Goal: Task Accomplishment & Management: Use online tool/utility

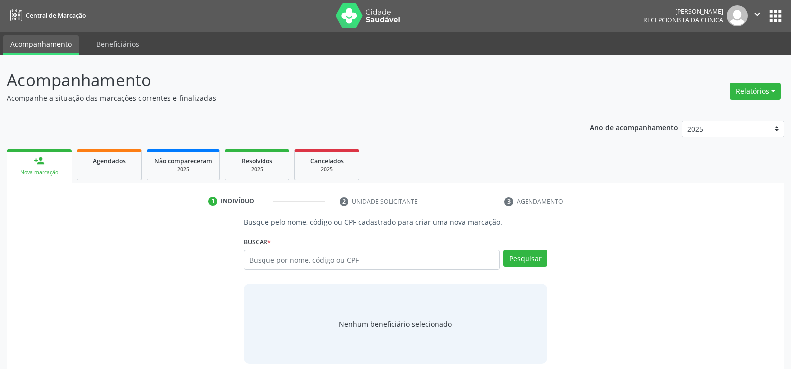
click at [295, 259] on input "text" at bounding box center [372, 260] width 256 height 20
type input "710.877.024-53"
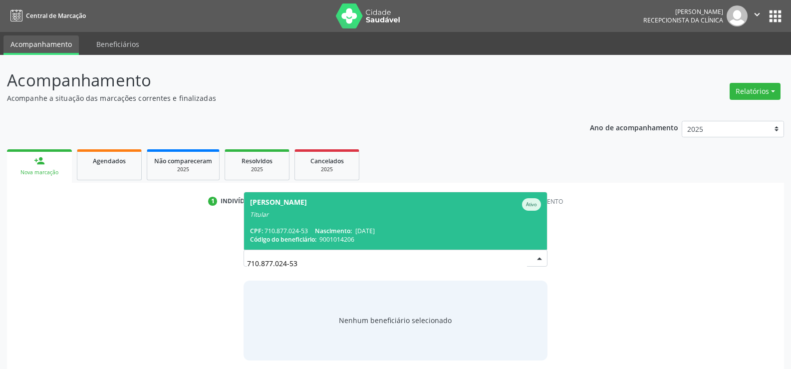
click at [307, 215] on div "Titular" at bounding box center [395, 215] width 291 height 8
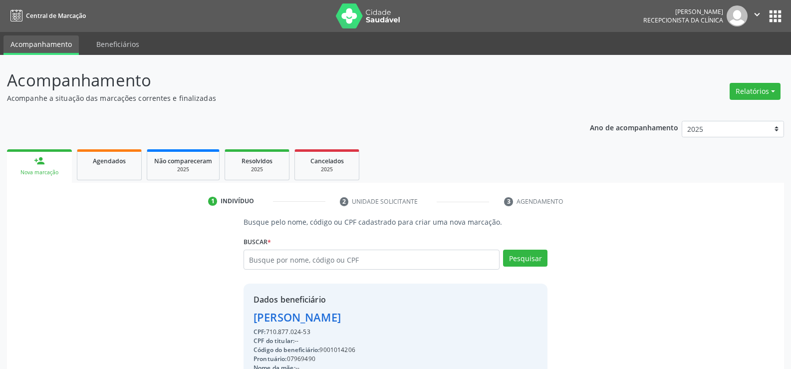
drag, startPoint x: 253, startPoint y: 317, endPoint x: 391, endPoint y: 318, distance: 138.7
copy div "[PERSON_NAME]"
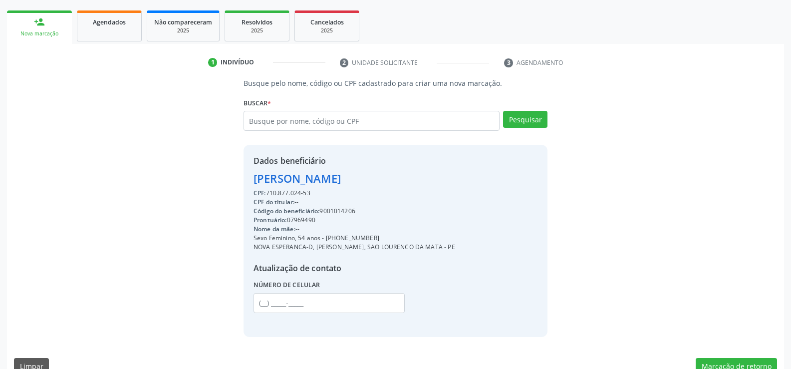
scroll to position [158, 0]
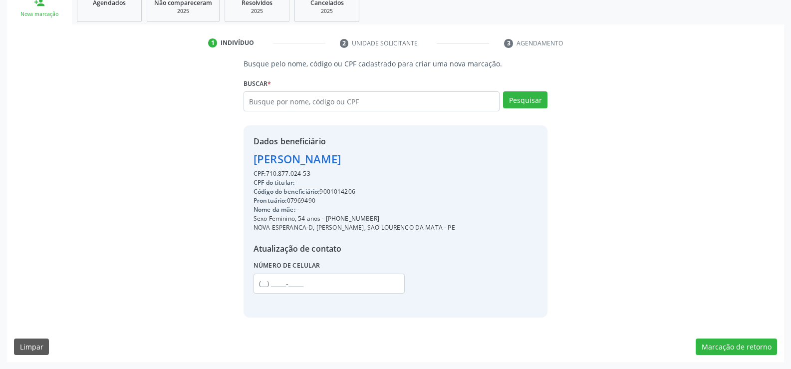
drag, startPoint x: 337, startPoint y: 219, endPoint x: 395, endPoint y: 217, distance: 57.4
click at [395, 217] on div "Sexo Feminino, 54 anos - [PHONE_NUMBER]" at bounding box center [354, 218] width 202 height 9
copy div "98445-1550"
click at [309, 107] on input "text" at bounding box center [372, 101] width 256 height 20
paste input "335.531.144-87"
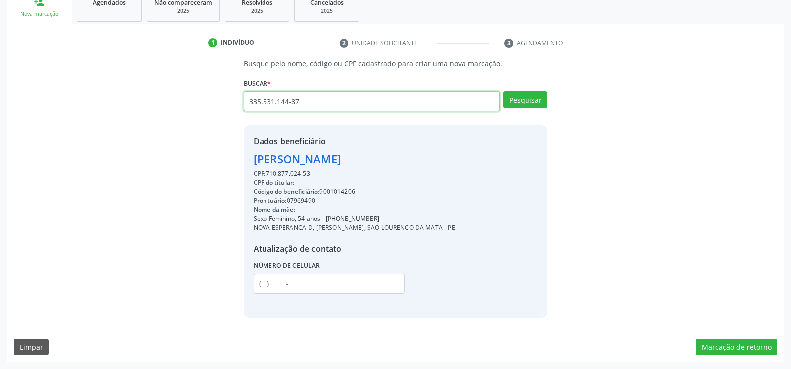
type input "335.531.144-87"
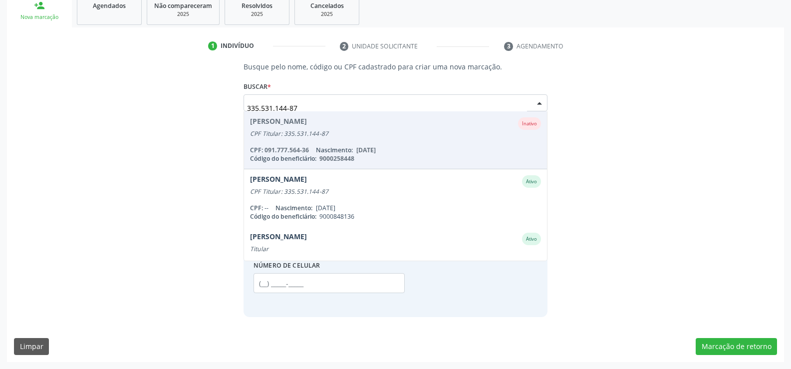
scroll to position [155, 0]
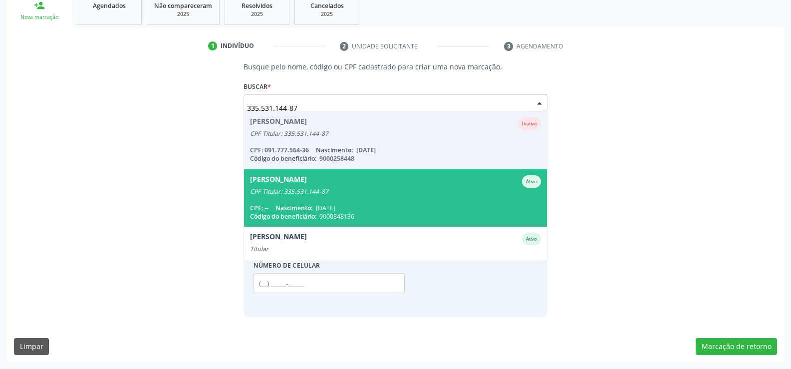
click at [358, 186] on div "[PERSON_NAME] Ativo" at bounding box center [395, 181] width 291 height 12
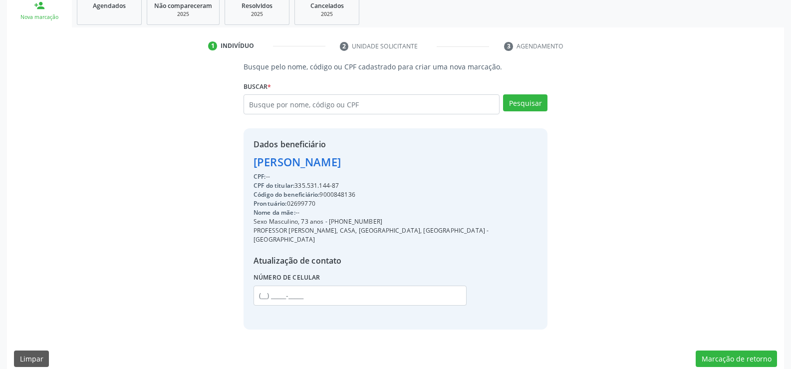
drag, startPoint x: 254, startPoint y: 160, endPoint x: 374, endPoint y: 167, distance: 120.5
click at [374, 167] on div "Dados beneficiário [PERSON_NAME] CPF: -- CPF do titular: 335.531.144-87 Código …" at bounding box center [396, 228] width 304 height 201
copy div "[PERSON_NAME]"
drag, startPoint x: 340, startPoint y: 222, endPoint x: 403, endPoint y: 220, distance: 62.4
click at [403, 220] on div "Sexo Masculino, 73 anos - [PHONE_NUMBER]" at bounding box center [395, 221] width 284 height 9
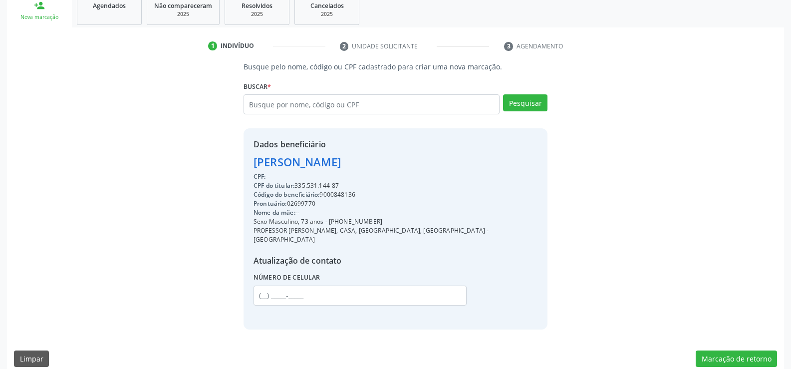
copy div "98887-2547"
click at [279, 100] on input "text" at bounding box center [372, 104] width 256 height 20
type input "031.332.274-08"
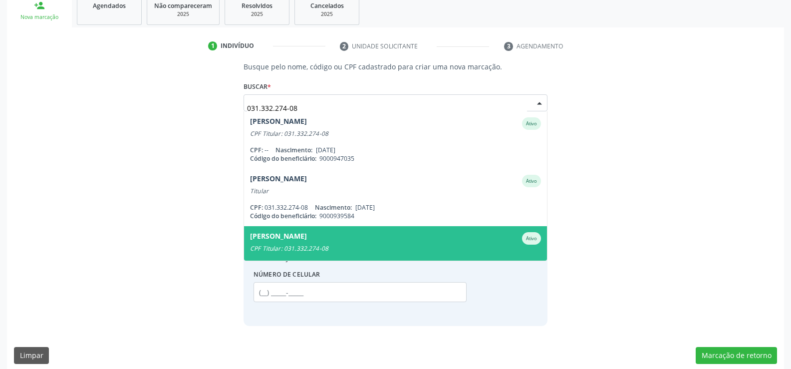
click at [307, 243] on div "[PERSON_NAME]" at bounding box center [278, 238] width 57 height 12
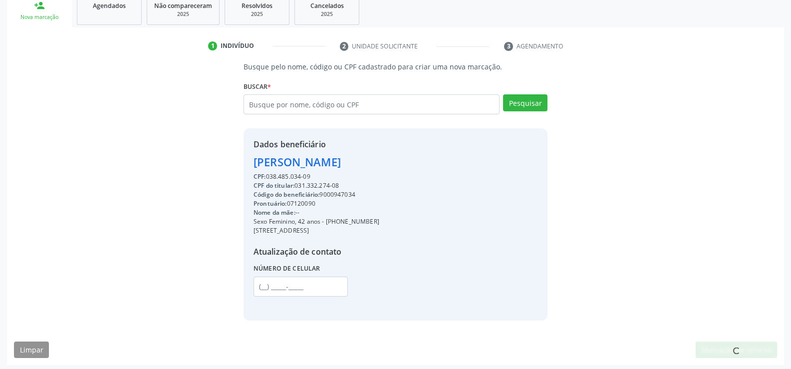
click at [335, 159] on div "[PERSON_NAME]" at bounding box center [316, 162] width 126 height 16
click at [335, 160] on div "[PERSON_NAME]" at bounding box center [316, 162] width 126 height 16
copy div "[PERSON_NAME]"
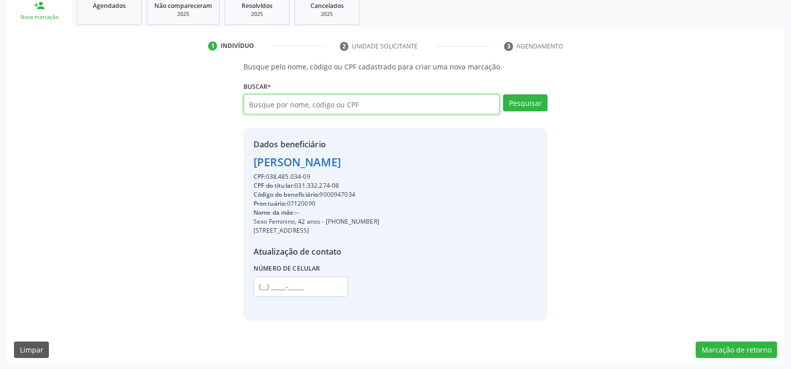
click at [289, 109] on input "text" at bounding box center [372, 104] width 256 height 20
type input "13518275453"
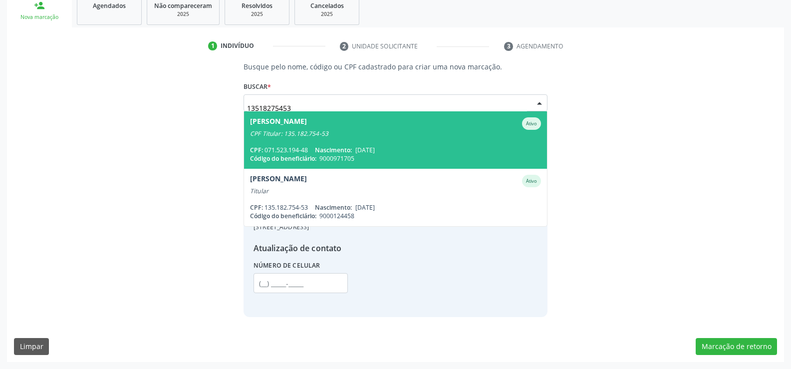
click at [308, 143] on span "[PERSON_NAME] Ativo CPF Titular: 135.182.754-53 CPF: 071.523.194-48 Nascimento:…" at bounding box center [395, 139] width 303 height 57
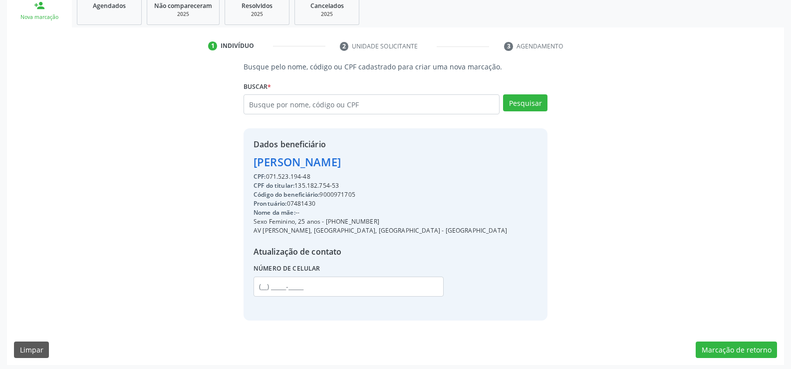
click at [321, 166] on div "[PERSON_NAME]" at bounding box center [379, 162] width 253 height 16
copy div "[PERSON_NAME]"
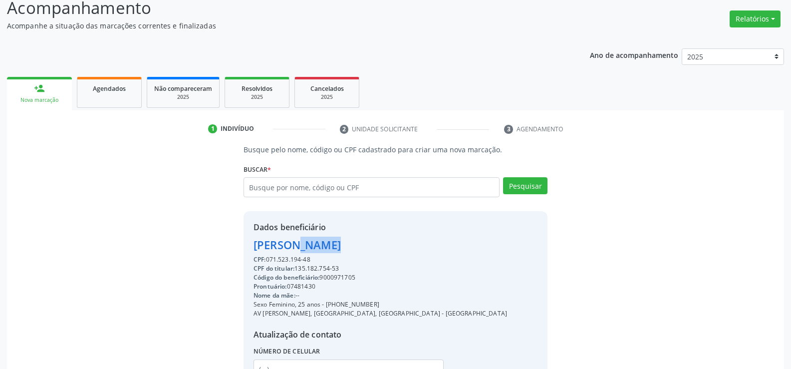
scroll to position [0, 0]
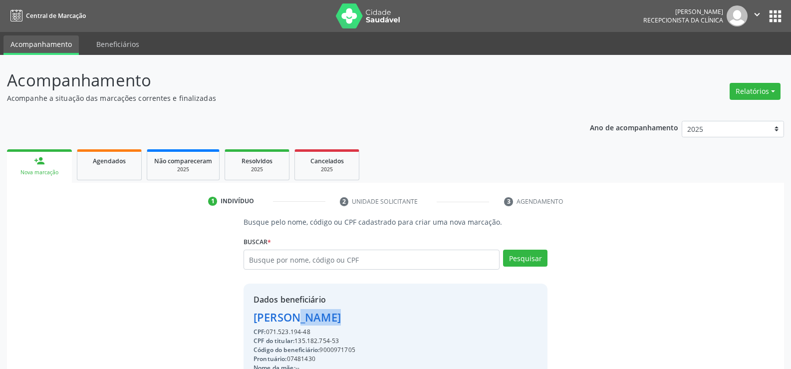
click at [106, 183] on div "1 Indivíduo 2 Unidade solicitante 3 Agendamento Busque pelo nome, código ou CPF…" at bounding box center [395, 351] width 777 height 337
click at [110, 166] on link "Agendados" at bounding box center [109, 164] width 65 height 31
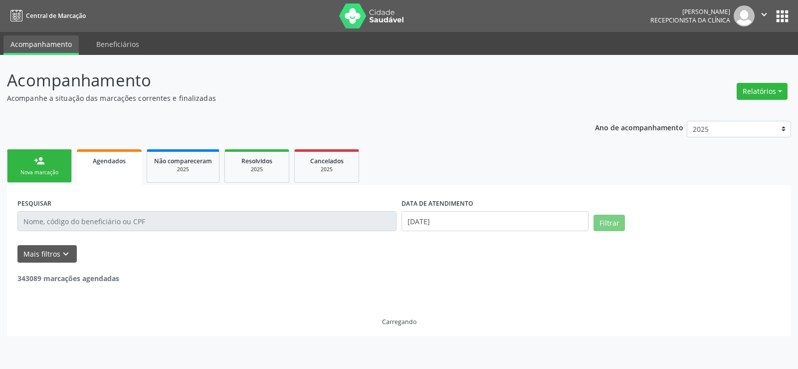
click at [137, 217] on input "text" at bounding box center [206, 221] width 379 height 20
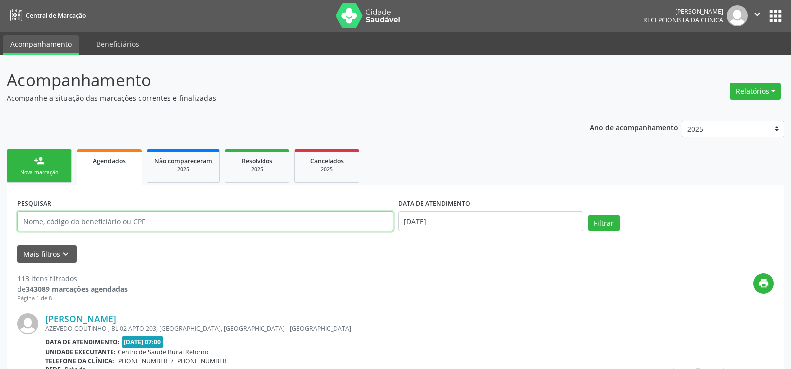
click at [138, 223] on input "text" at bounding box center [205, 221] width 376 height 20
paste input "[PERSON_NAME]"
type input "[PERSON_NAME]"
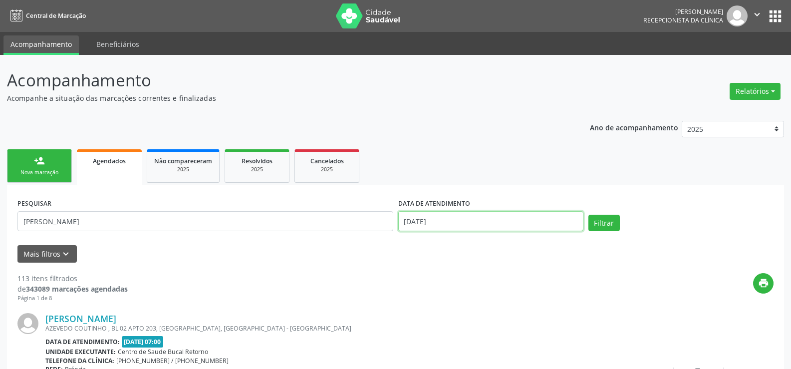
click at [447, 217] on input "[DATE]" at bounding box center [490, 221] width 185 height 20
click at [599, 219] on button "Filtrar" at bounding box center [603, 223] width 31 height 17
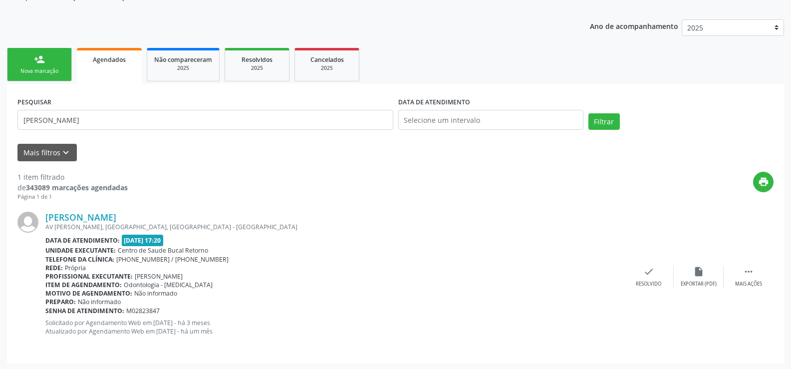
scroll to position [103, 0]
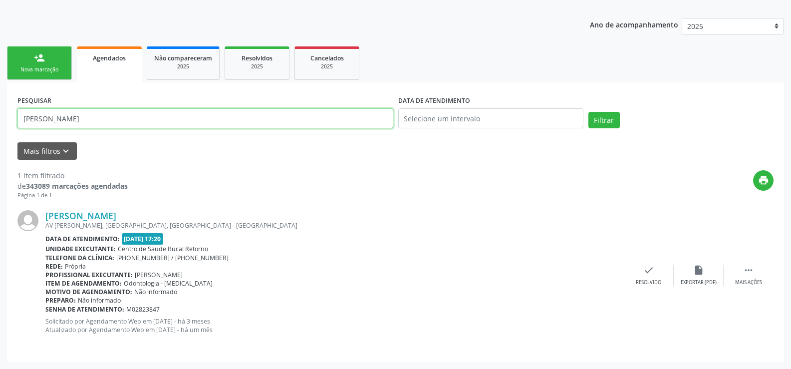
click at [177, 114] on input "[PERSON_NAME]" at bounding box center [205, 118] width 376 height 20
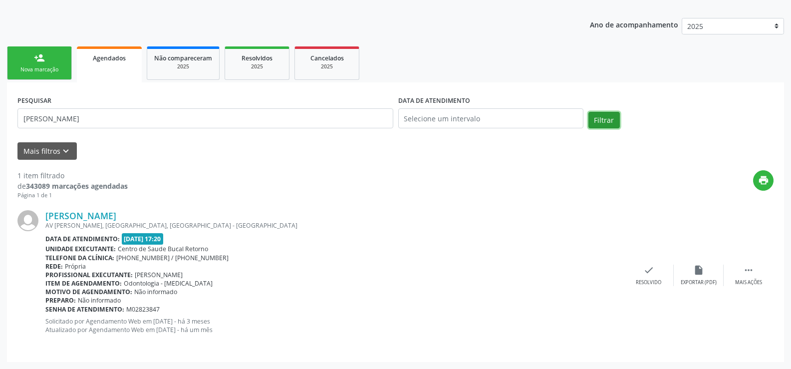
click at [593, 119] on button "Filtrar" at bounding box center [603, 120] width 31 height 17
click at [220, 150] on div "Mais filtros keyboard_arrow_down" at bounding box center [395, 150] width 761 height 17
click at [62, 153] on icon "keyboard_arrow_down" at bounding box center [65, 151] width 11 height 11
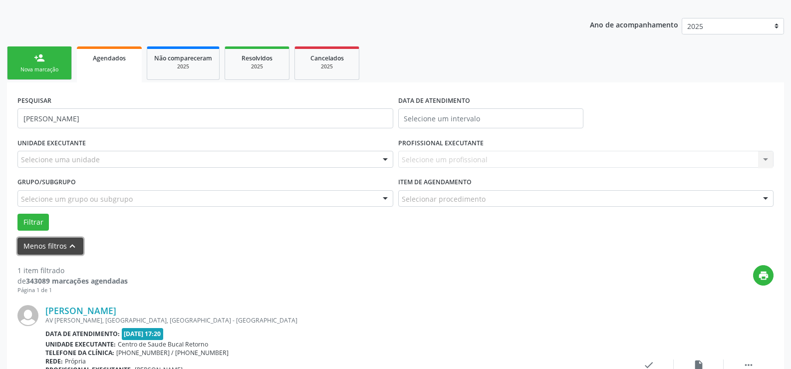
click at [68, 239] on button "Menos filtros keyboard_arrow_up" at bounding box center [50, 246] width 66 height 17
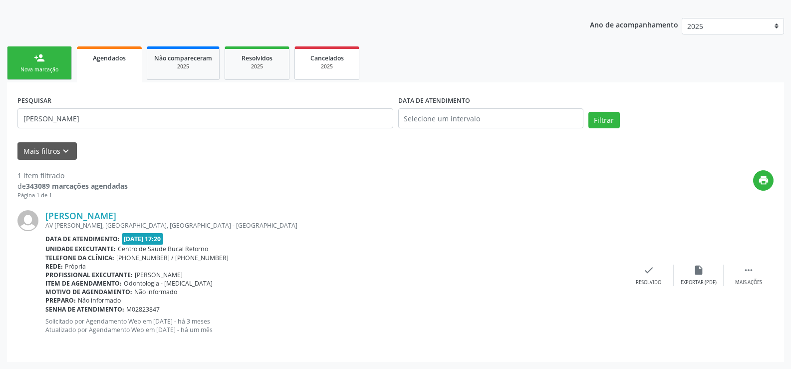
click at [341, 64] on div "2025" at bounding box center [327, 66] width 50 height 7
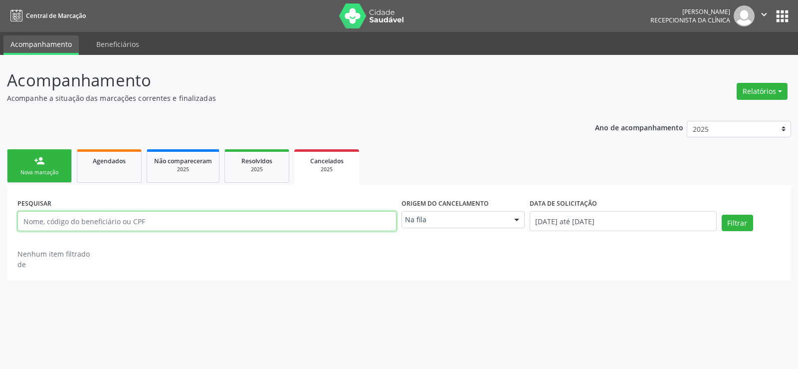
click at [227, 228] on input "text" at bounding box center [206, 221] width 379 height 20
paste input "[PERSON_NAME]"
type input "[PERSON_NAME]"
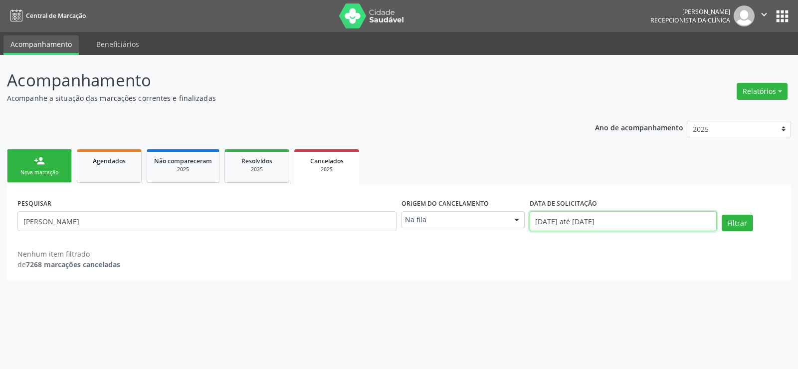
click at [577, 223] on input "[DATE] até [DATE]" at bounding box center [623, 221] width 187 height 20
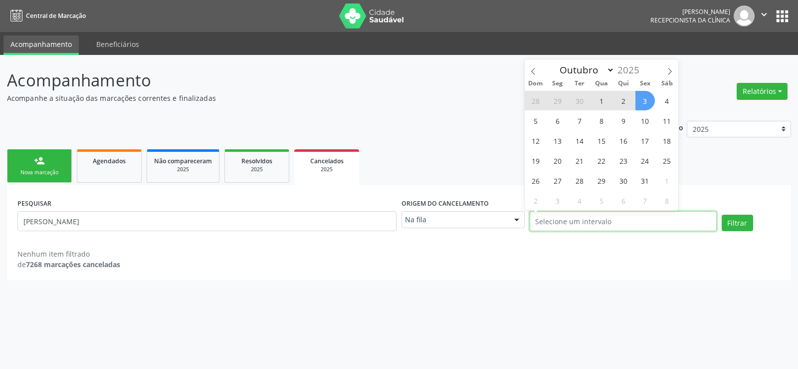
select select "0"
click at [722, 215] on button "Filtrar" at bounding box center [737, 223] width 31 height 17
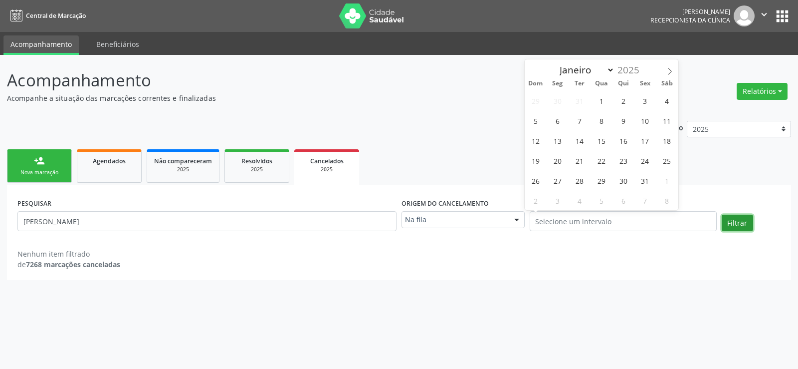
click at [738, 222] on button "Filtrar" at bounding box center [737, 223] width 31 height 17
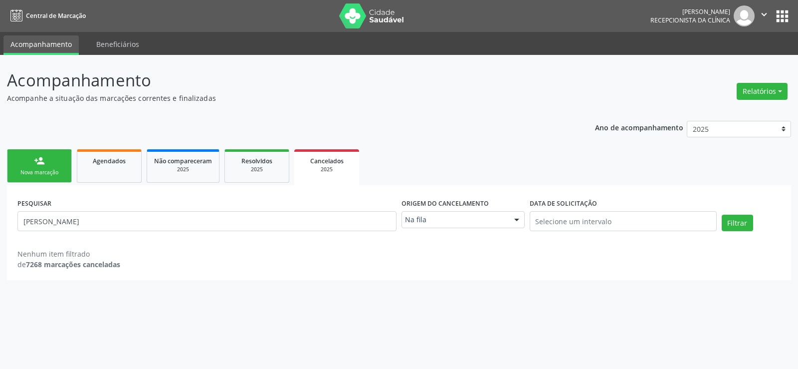
click at [68, 169] on link "person_add Nova marcação" at bounding box center [39, 165] width 65 height 33
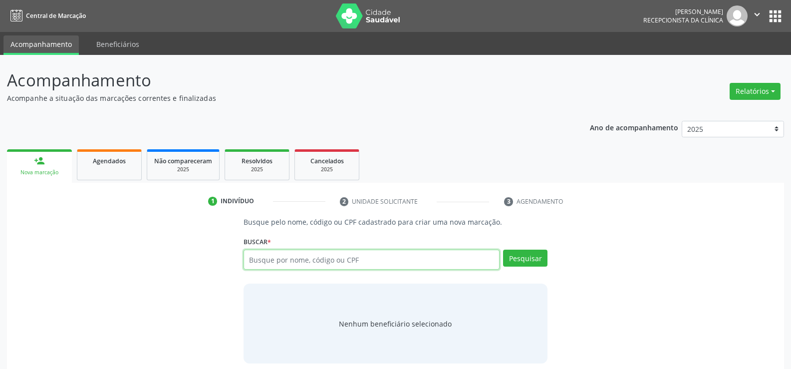
click at [291, 256] on input "text" at bounding box center [372, 260] width 256 height 20
type input "36786390463"
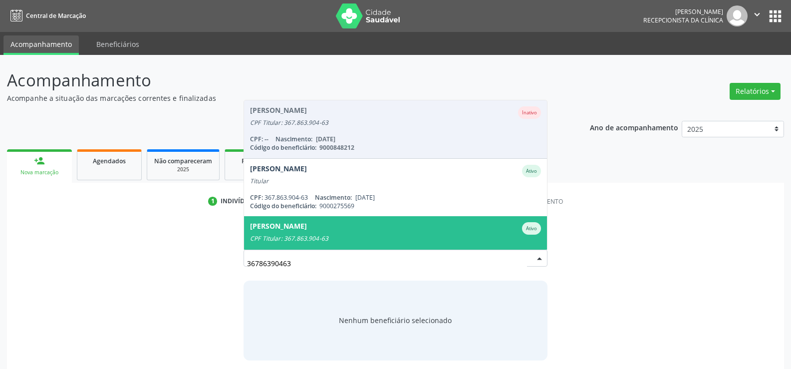
click at [296, 234] on div "[PERSON_NAME]" at bounding box center [278, 228] width 57 height 12
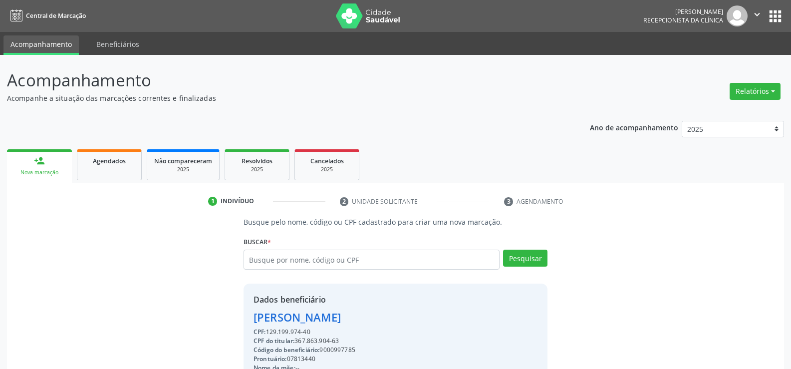
drag, startPoint x: 337, startPoint y: 341, endPoint x: 297, endPoint y: 341, distance: 39.4
click at [297, 341] on div "CPF do titular: 367.863.904-63" at bounding box center [317, 340] width 129 height 9
copy div "367.863.904-63"
click at [382, 319] on div "[PERSON_NAME]" at bounding box center [317, 317] width 129 height 16
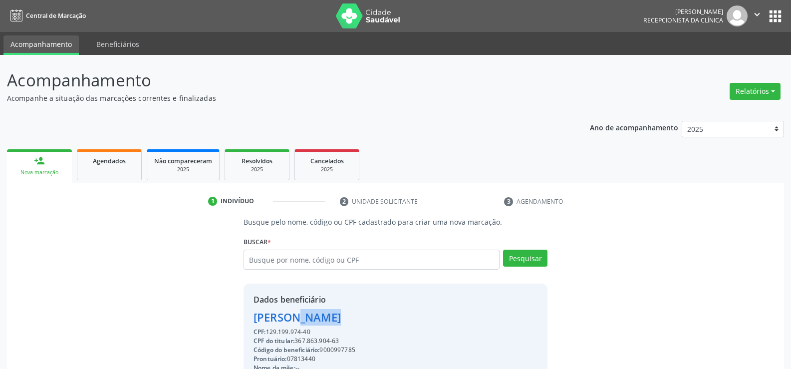
click at [382, 319] on div "[PERSON_NAME]" at bounding box center [317, 317] width 129 height 16
copy div "[PERSON_NAME]"
click at [281, 254] on input "text" at bounding box center [372, 260] width 256 height 20
type input "847.821.964-15"
click at [519, 255] on button "Pesquisar" at bounding box center [525, 258] width 44 height 17
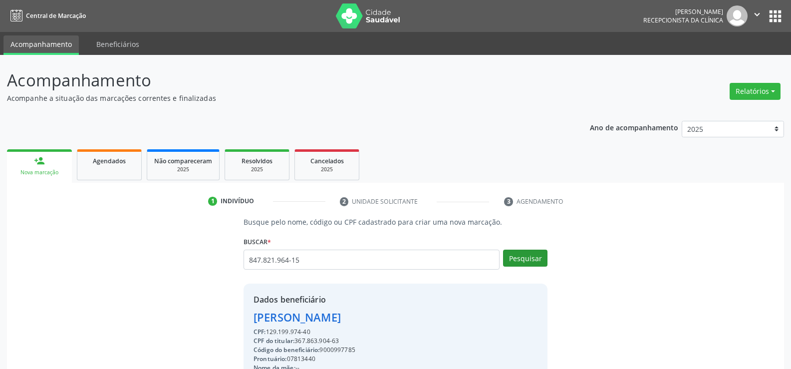
type input "847.821.964-15"
click at [522, 263] on button "Pesquisar" at bounding box center [525, 258] width 44 height 17
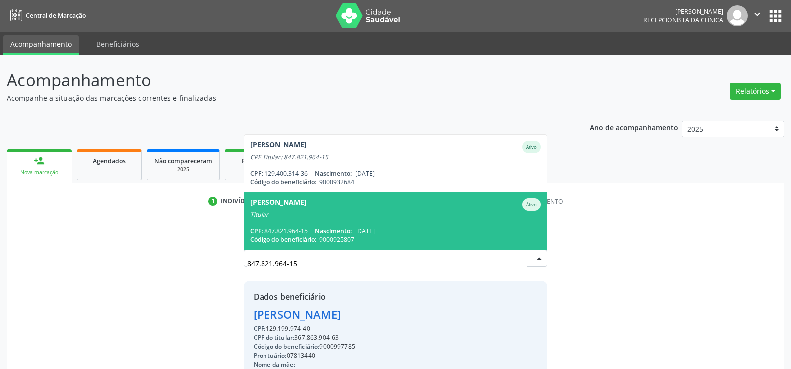
click at [314, 221] on span "[PERSON_NAME] Ativo Titular CPF: 847.821.964-15 Nascimento: [DATE] Código do be…" at bounding box center [395, 220] width 303 height 57
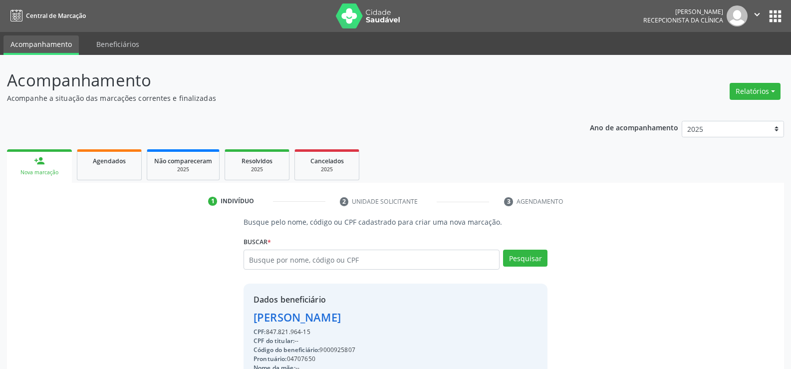
click at [323, 316] on div "[PERSON_NAME]" at bounding box center [316, 317] width 126 height 16
copy div "[PERSON_NAME]"
click at [387, 256] on input "text" at bounding box center [372, 260] width 256 height 20
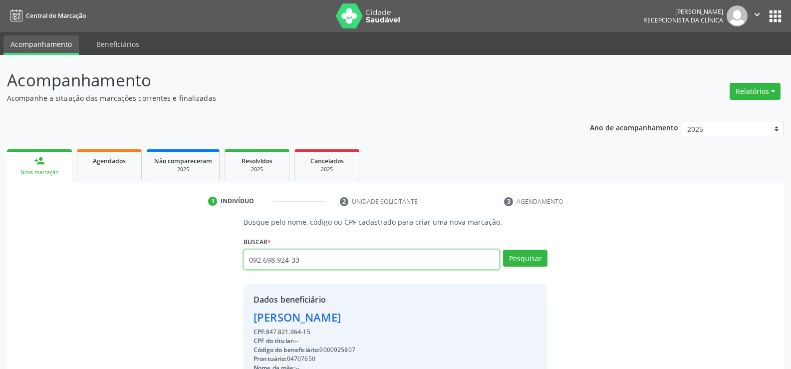
type input "092.698.924-33"
click at [516, 258] on button "Pesquisar" at bounding box center [525, 258] width 44 height 17
type input "092.698.924-33"
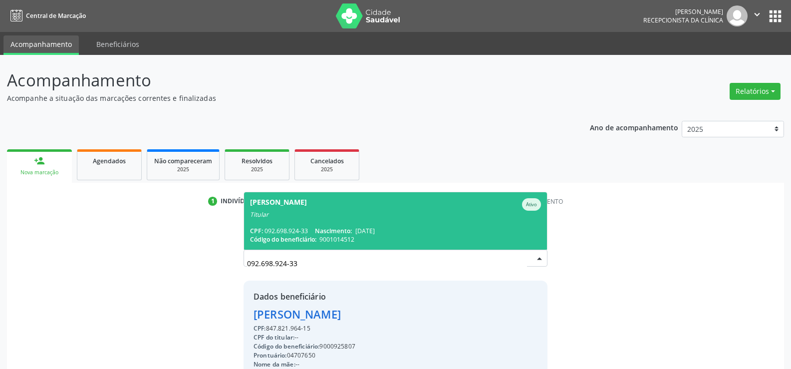
click at [315, 219] on span "[PERSON_NAME] Ativo Titular CPF: 092.698.924-33 Nascimento: [DATE] Código do be…" at bounding box center [395, 220] width 303 height 57
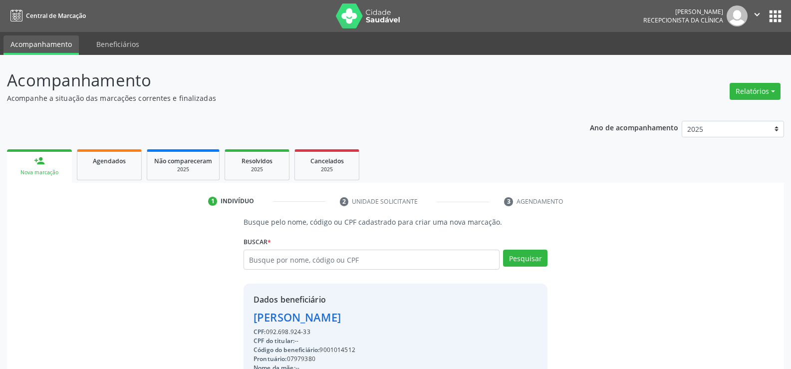
click at [319, 313] on div "[PERSON_NAME]" at bounding box center [395, 317] width 284 height 16
copy div "[PERSON_NAME]"
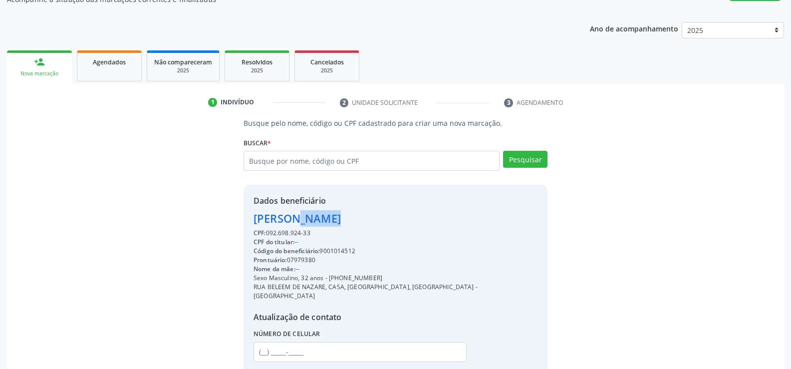
scroll to position [100, 0]
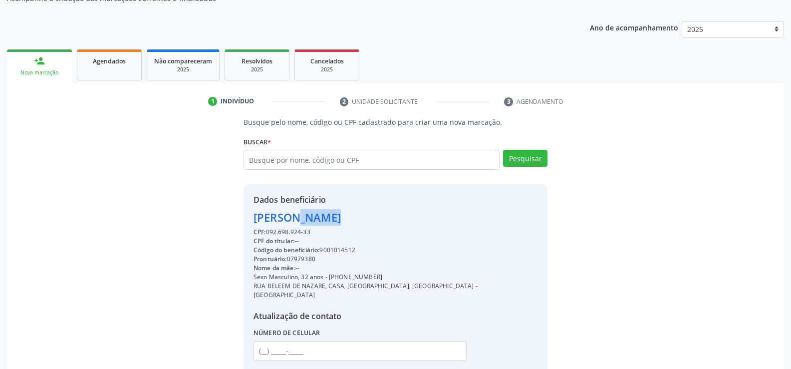
drag, startPoint x: 376, startPoint y: 275, endPoint x: 329, endPoint y: 278, distance: 47.0
click at [329, 278] on div "Sexo Masculino, 32 anos - [PHONE_NUMBER]" at bounding box center [395, 276] width 284 height 9
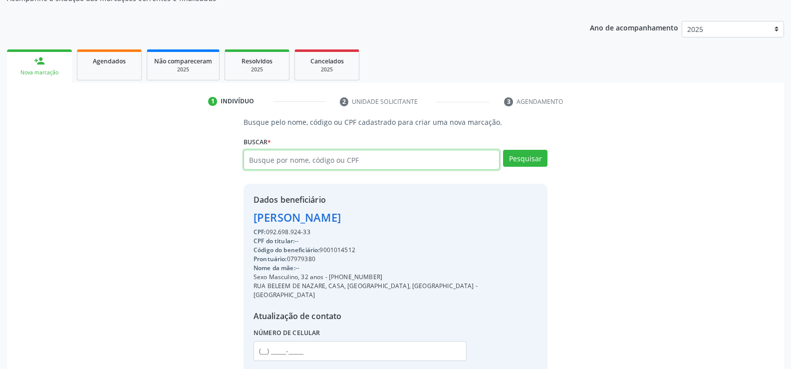
click at [307, 157] on input "text" at bounding box center [372, 160] width 256 height 20
type input "61263362400"
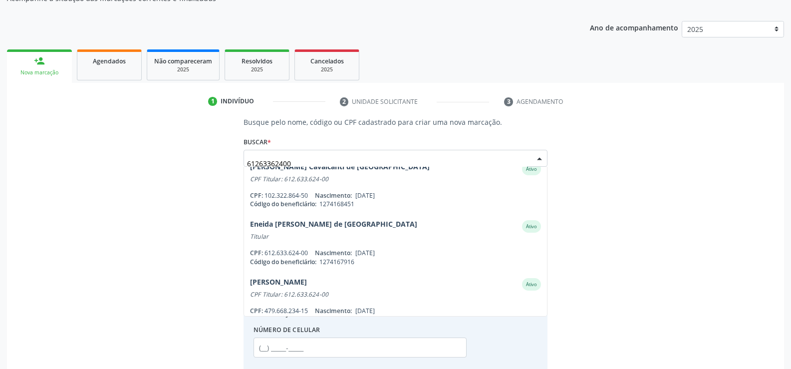
scroll to position [81, 0]
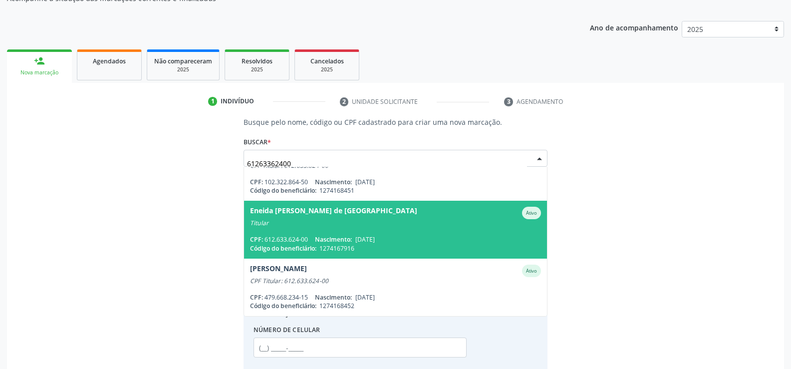
click at [285, 206] on span "Eneida [PERSON_NAME] de [GEOGRAPHIC_DATA] Ativo Titular CPF: 612.633.624-00 Nas…" at bounding box center [395, 229] width 303 height 57
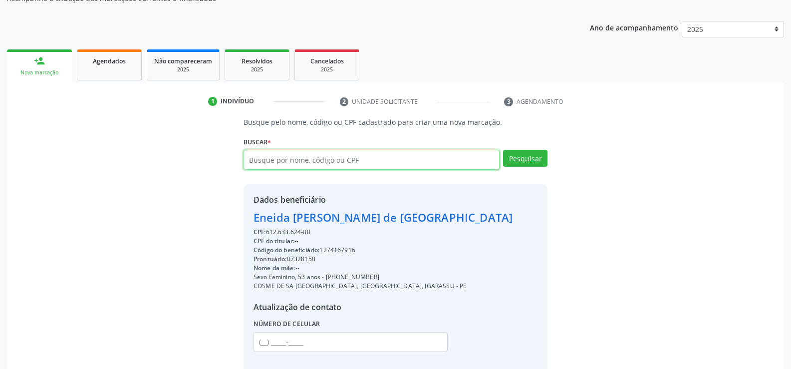
click at [294, 167] on input "text" at bounding box center [372, 160] width 256 height 20
click at [296, 158] on input "text" at bounding box center [372, 160] width 256 height 20
paste input "709.019.104-49"
type input "709.019.104-49"
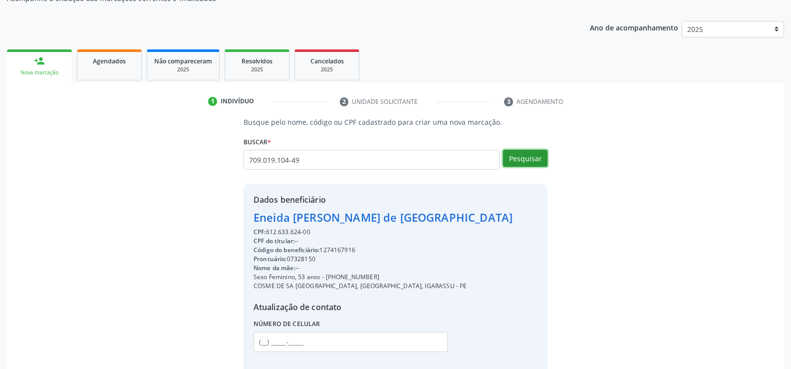
click at [519, 154] on button "Pesquisar" at bounding box center [525, 158] width 44 height 17
type input "709.019.104-49"
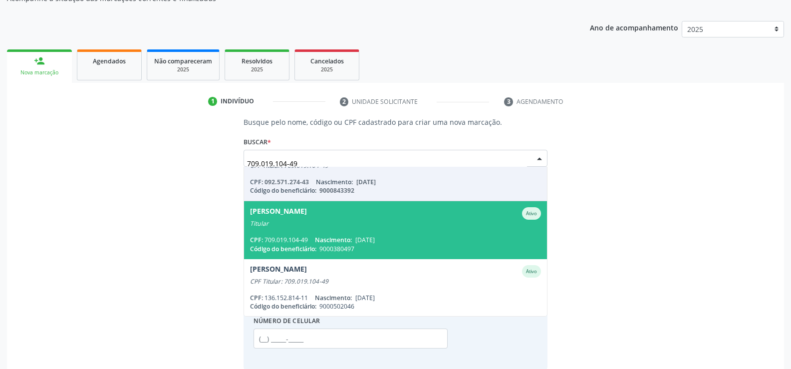
click at [358, 215] on div "[PERSON_NAME]" at bounding box center [395, 213] width 291 height 12
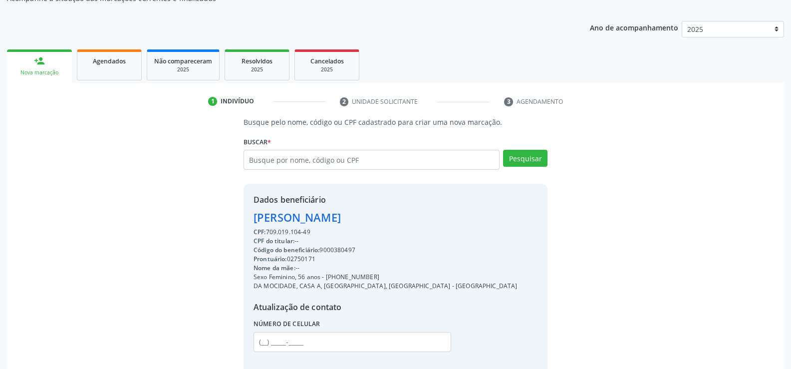
click at [333, 215] on div "[PERSON_NAME]" at bounding box center [385, 217] width 264 height 16
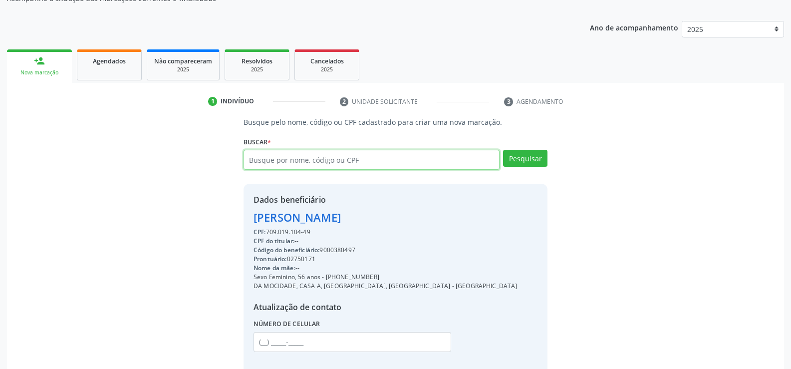
click at [268, 157] on input "text" at bounding box center [372, 160] width 256 height 20
paste input "[PERSON_NAME]"
type input "[PERSON_NAME]"
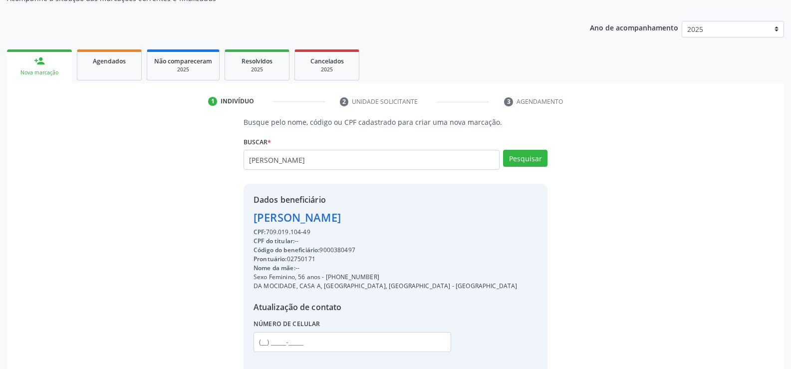
drag, startPoint x: 343, startPoint y: 150, endPoint x: 132, endPoint y: 142, distance: 211.2
click at [132, 142] on div "Busque pelo nome, código ou CPF cadastrado para criar uma nova marcação. [GEOGR…" at bounding box center [395, 246] width 763 height 258
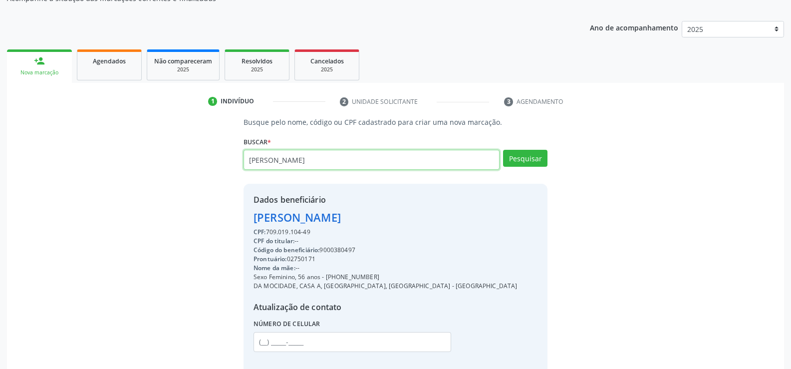
click at [300, 156] on input "[PERSON_NAME]" at bounding box center [372, 160] width 256 height 20
type input "612"
click at [275, 153] on input "612" at bounding box center [372, 160] width 256 height 20
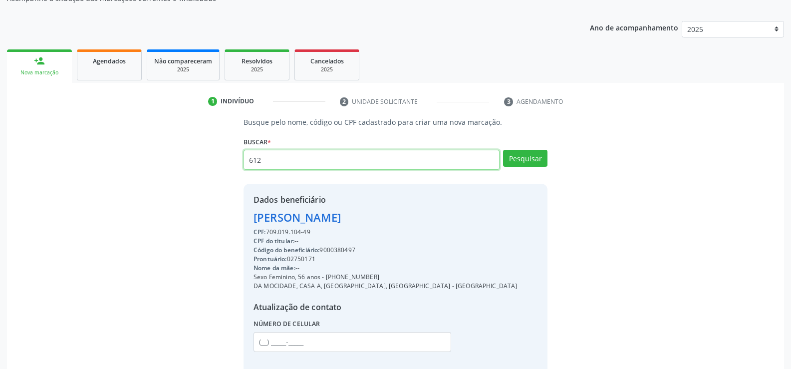
click at [275, 153] on input "612" at bounding box center [372, 160] width 256 height 20
click at [275, 153] on input "text" at bounding box center [372, 160] width 256 height 20
drag, startPoint x: 275, startPoint y: 158, endPoint x: 286, endPoint y: 159, distance: 11.0
click at [275, 158] on input "211.013.02453" at bounding box center [372, 160] width 256 height 20
click at [286, 158] on input "211.013.02453" at bounding box center [372, 160] width 256 height 20
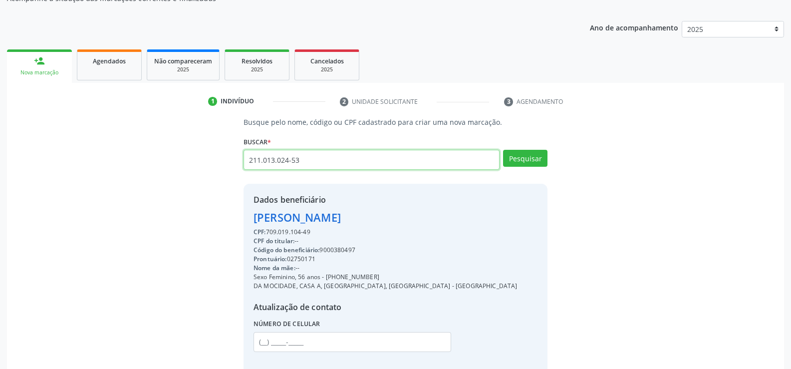
type input "211.013.024-53"
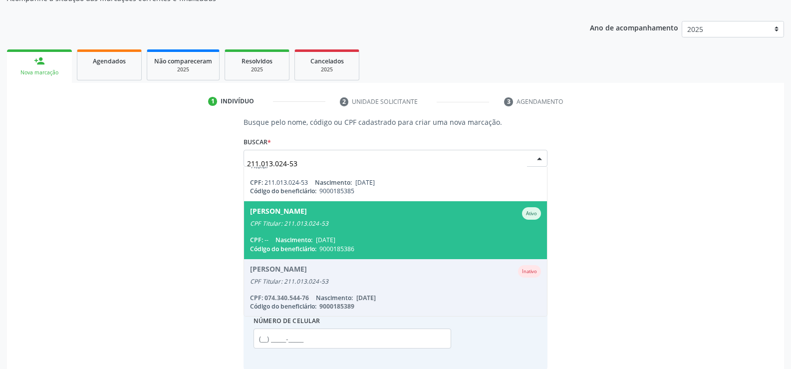
click at [307, 220] on div "CPF Titular: 211.013.024-53" at bounding box center [395, 224] width 291 height 8
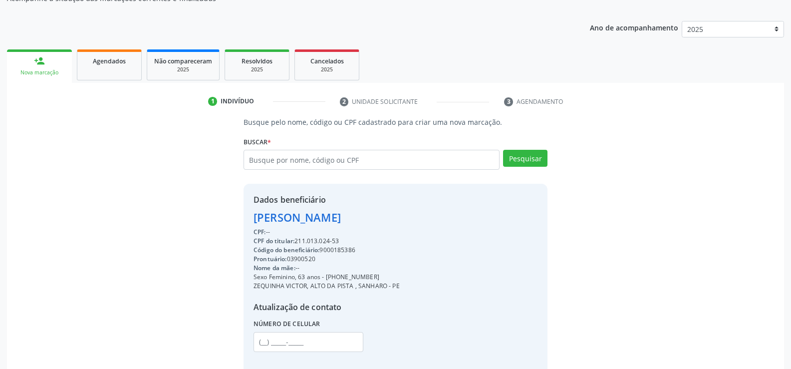
click at [371, 218] on div "[PERSON_NAME]" at bounding box center [326, 217] width 146 height 16
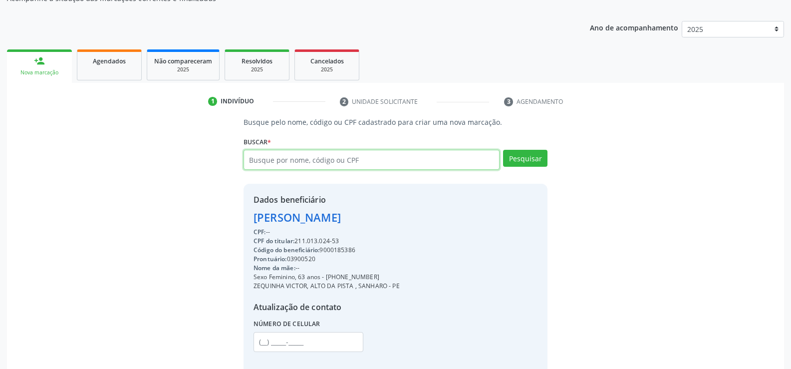
click at [321, 159] on input "text" at bounding box center [372, 160] width 256 height 20
type input "61263362400"
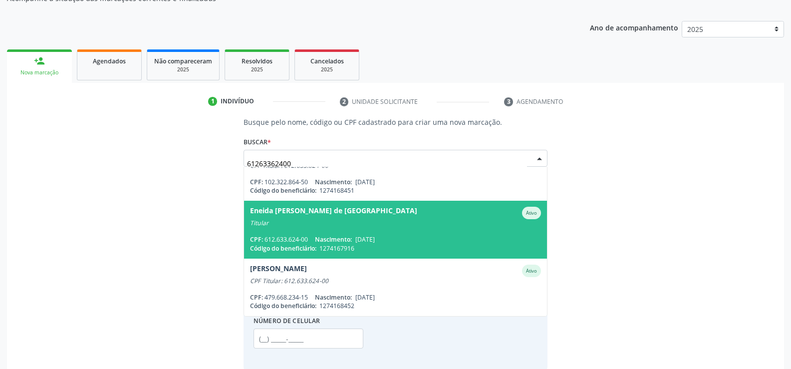
click at [313, 228] on span "Eneida [PERSON_NAME] de [GEOGRAPHIC_DATA] Ativo Titular CPF: 612.633.624-00 Nas…" at bounding box center [395, 229] width 303 height 57
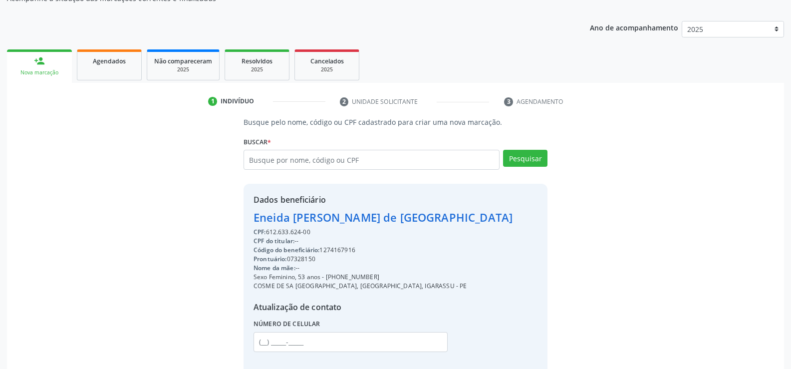
click at [309, 226] on div "Eneida [PERSON_NAME] de [GEOGRAPHIC_DATA]" at bounding box center [382, 217] width 259 height 16
click at [312, 218] on div "Eneida [PERSON_NAME] de [GEOGRAPHIC_DATA]" at bounding box center [382, 217] width 259 height 16
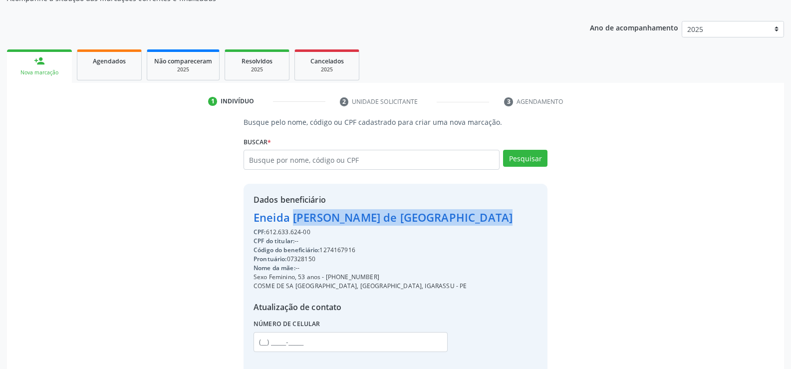
click at [312, 218] on div "Eneida [PERSON_NAME] de [GEOGRAPHIC_DATA]" at bounding box center [382, 217] width 259 height 16
drag, startPoint x: 333, startPoint y: 233, endPoint x: 249, endPoint y: 215, distance: 86.3
click at [249, 215] on div "Dados beneficiário Eneida [PERSON_NAME] de Lima CPF: 612.633.624-00 CPF do titu…" at bounding box center [396, 280] width 304 height 192
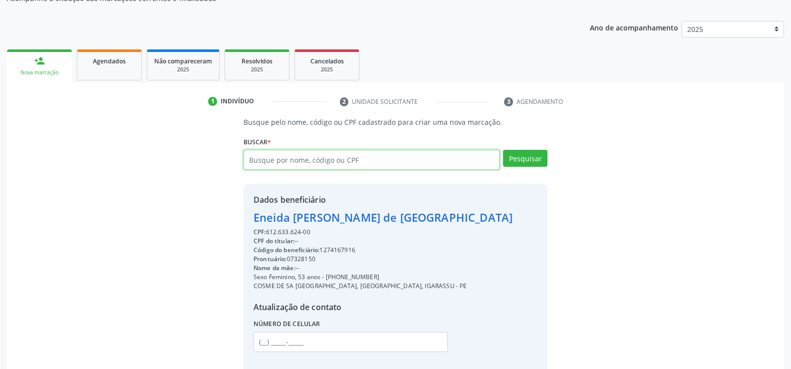
click at [298, 151] on input "text" at bounding box center [372, 160] width 256 height 20
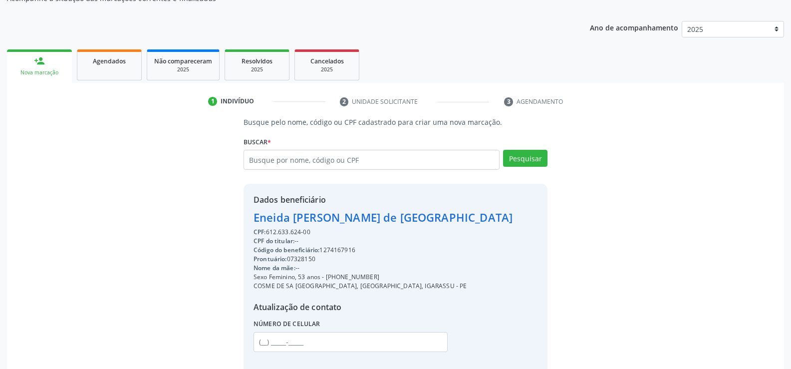
drag, startPoint x: 311, startPoint y: 230, endPoint x: 277, endPoint y: 199, distance: 46.3
click at [267, 235] on div "CPF: 612.633.624-00" at bounding box center [382, 232] width 259 height 9
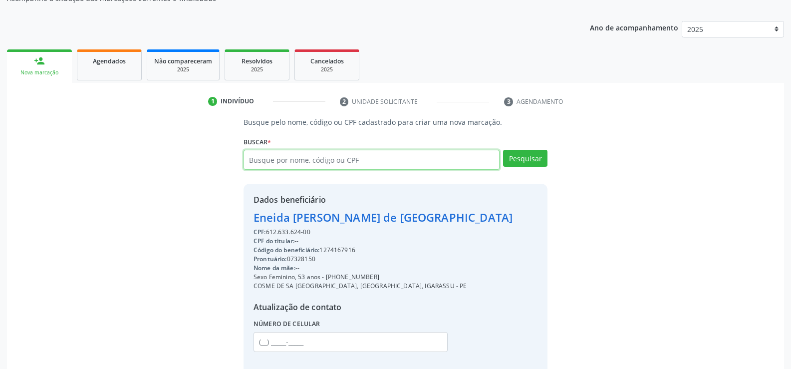
click at [290, 163] on input "text" at bounding box center [372, 160] width 256 height 20
paste input "612.633.624-00"
type input "612.633.624-00"
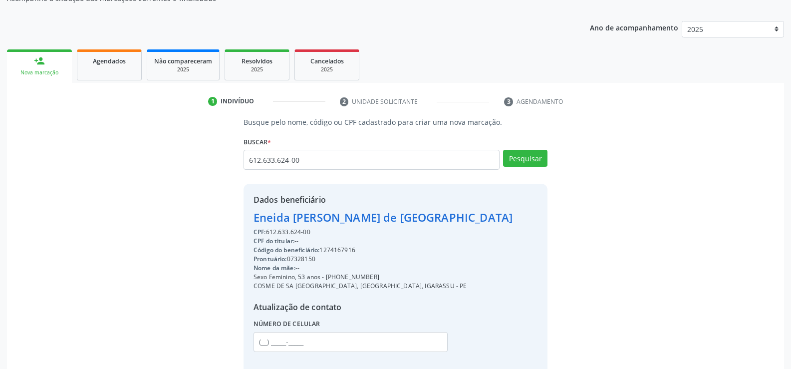
click at [504, 158] on div "Pesquisar" at bounding box center [524, 163] width 48 height 27
click at [514, 155] on button "Pesquisar" at bounding box center [525, 158] width 44 height 17
type input "612.633.624-00"
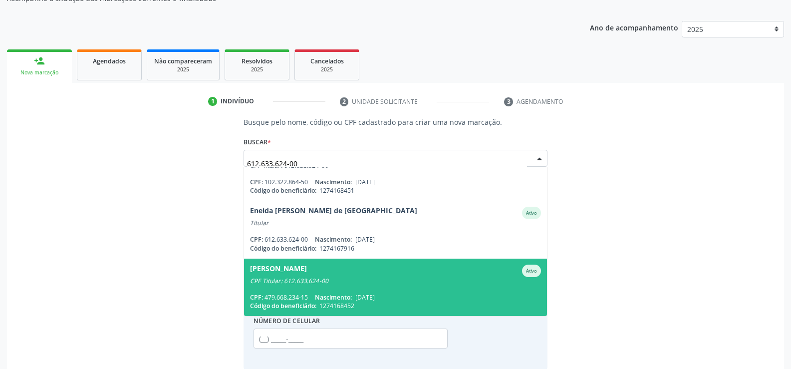
click at [307, 273] on div "[PERSON_NAME]" at bounding box center [278, 270] width 57 height 12
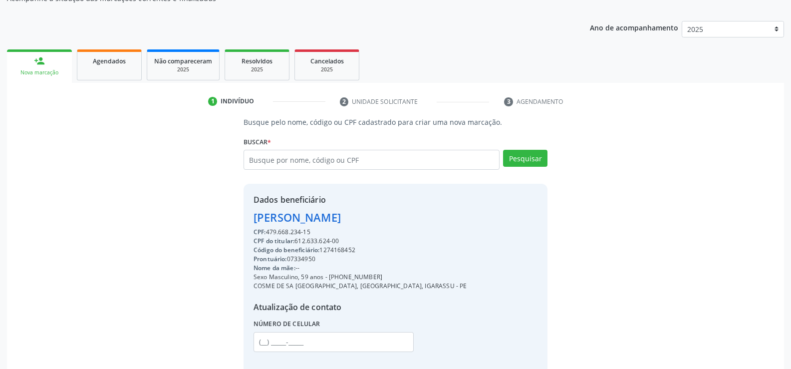
click at [350, 216] on div "[PERSON_NAME]" at bounding box center [359, 217] width 213 height 16
drag, startPoint x: 322, startPoint y: 231, endPoint x: 250, endPoint y: 214, distance: 74.8
click at [250, 214] on div "Dados beneficiário [PERSON_NAME] CPF: 479.668.234-15 CPF do titular: 612.633.62…" at bounding box center [396, 280] width 304 height 192
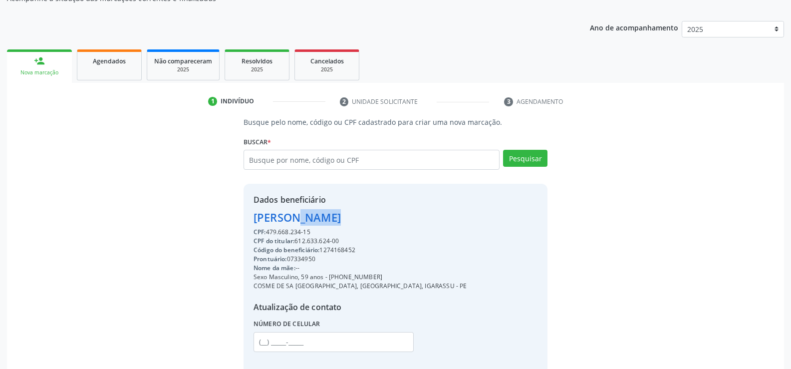
click at [334, 230] on div "CPF: 479.668.234-15" at bounding box center [359, 232] width 213 height 9
click at [341, 239] on div "CPF do titular: 612.633.624-00" at bounding box center [359, 241] width 213 height 9
drag, startPoint x: 342, startPoint y: 240, endPoint x: 255, endPoint y: 212, distance: 91.2
click at [255, 212] on div "Dados beneficiário [PERSON_NAME] CPF: 479.668.234-15 CPF do titular: 612.633.62…" at bounding box center [359, 280] width 213 height 172
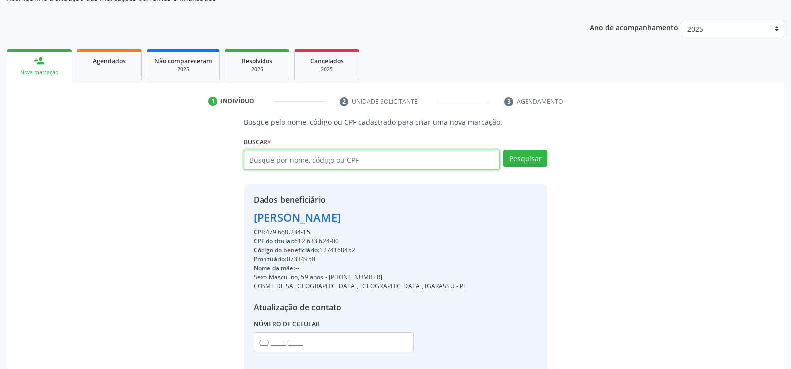
click at [304, 159] on input "text" at bounding box center [372, 160] width 256 height 20
click at [305, 162] on input "text" at bounding box center [372, 160] width 256 height 20
type input "17891485453"
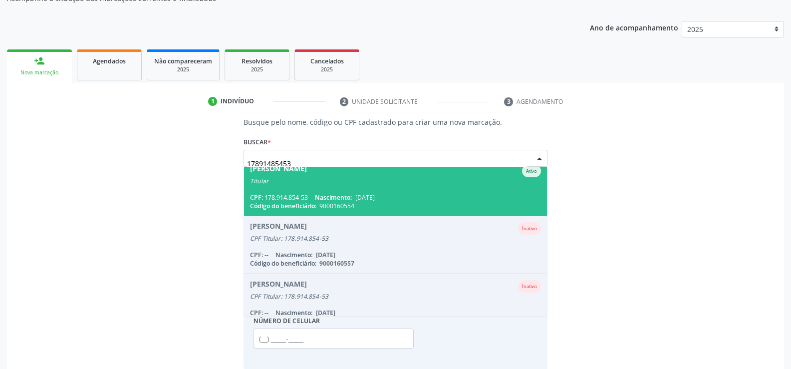
scroll to position [0, 0]
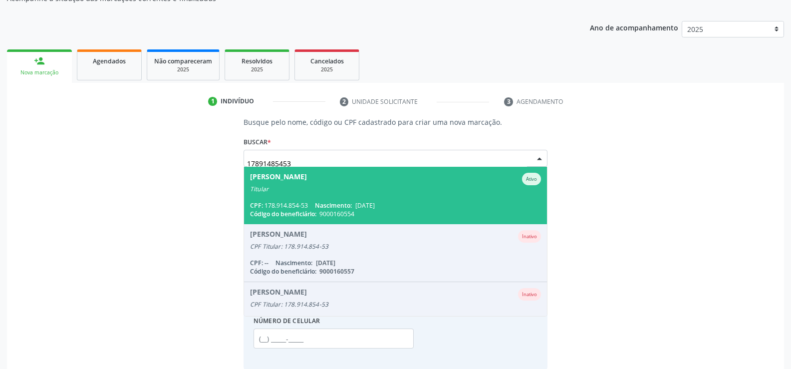
click at [310, 194] on span "[PERSON_NAME] Ativo Titular CPF: 178.914.854-53 Nascimento: [DATE] Código do be…" at bounding box center [395, 195] width 303 height 57
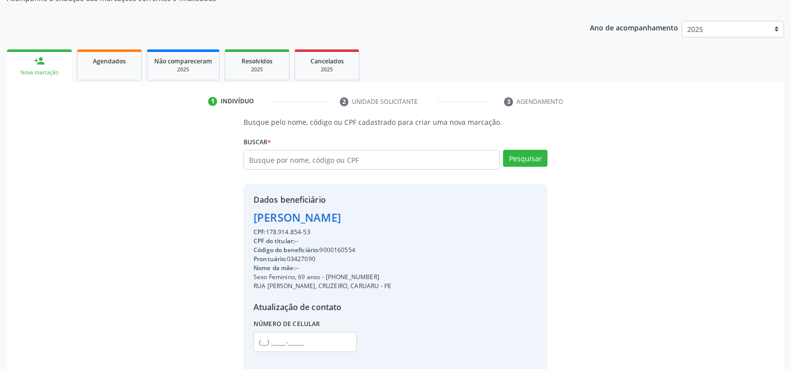
click at [306, 216] on div "[PERSON_NAME]" at bounding box center [322, 217] width 138 height 16
click at [114, 62] on span "Agendados" at bounding box center [109, 61] width 33 height 8
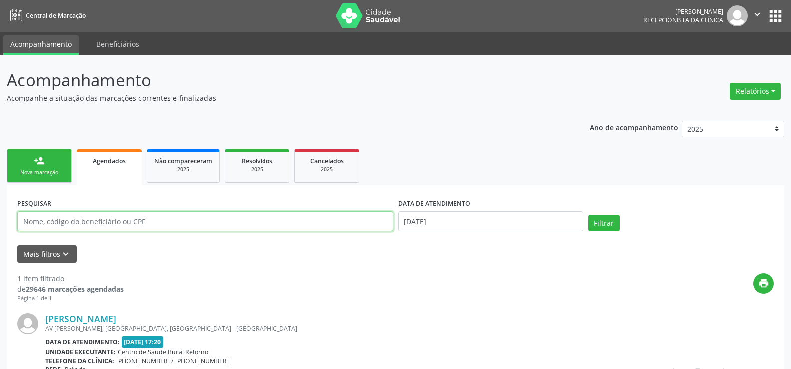
paste input "[PERSON_NAME]"
type input "[PERSON_NAME]"
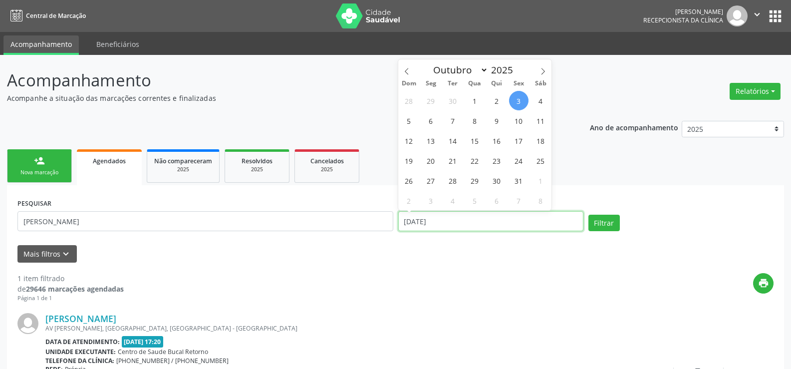
click at [498, 226] on input "[DATE]" at bounding box center [490, 221] width 185 height 20
click at [594, 219] on button "Filtrar" at bounding box center [603, 223] width 31 height 17
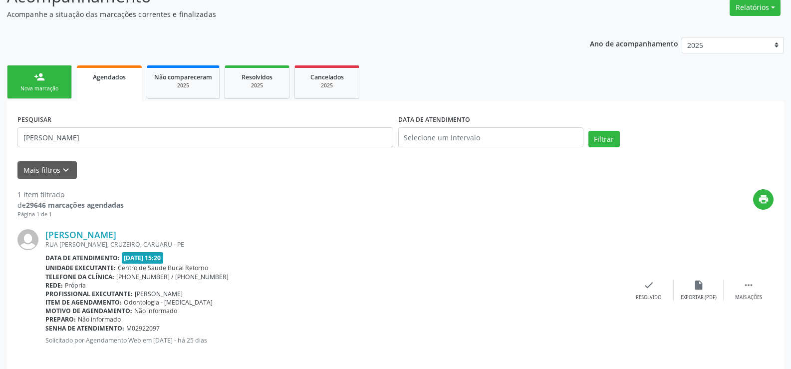
scroll to position [94, 0]
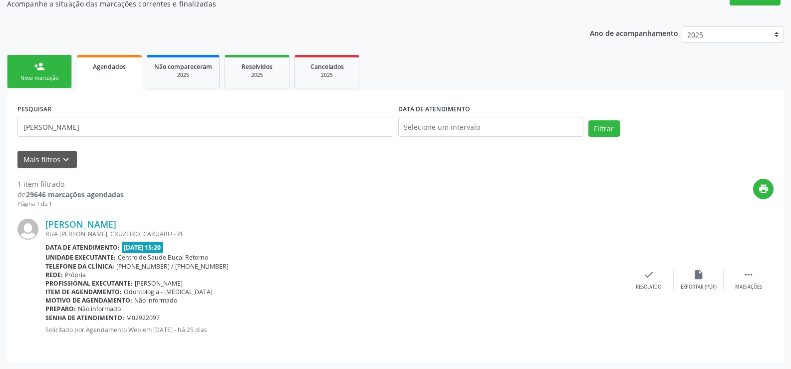
click at [358, 236] on div "RUA [PERSON_NAME], CRUZEIRO, CARUARU - PE" at bounding box center [334, 234] width 578 height 8
click at [23, 62] on link "person_add Nova marcação" at bounding box center [39, 71] width 65 height 33
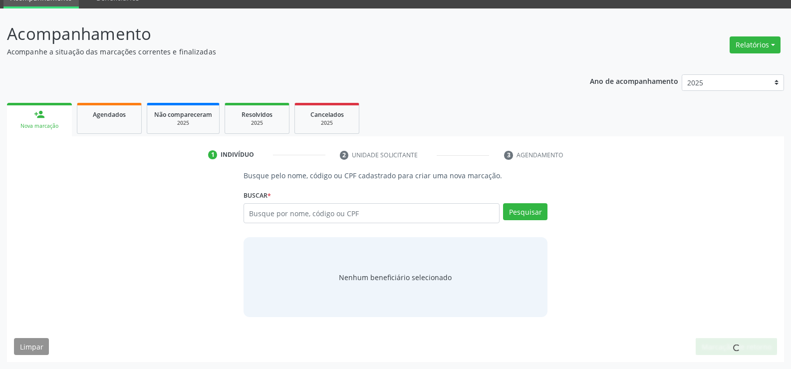
scroll to position [46, 0]
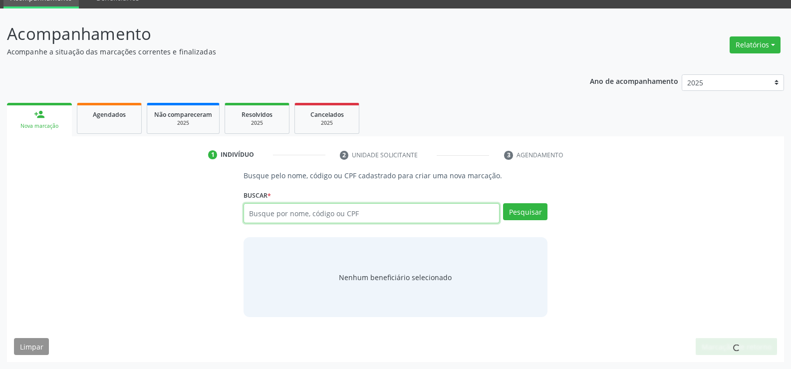
click at [270, 218] on input "text" at bounding box center [372, 213] width 256 height 20
paste input "00804749426"
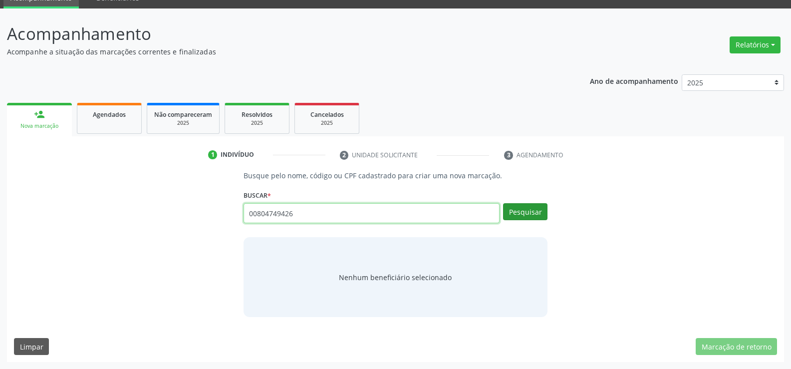
type input "00804749426"
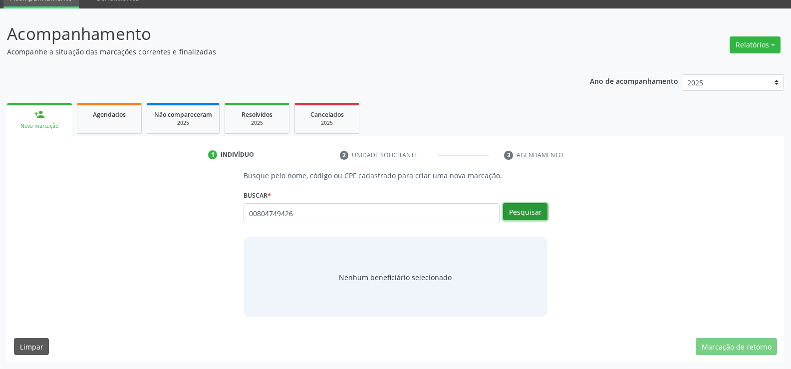
click at [518, 218] on button "Pesquisar" at bounding box center [525, 211] width 44 height 17
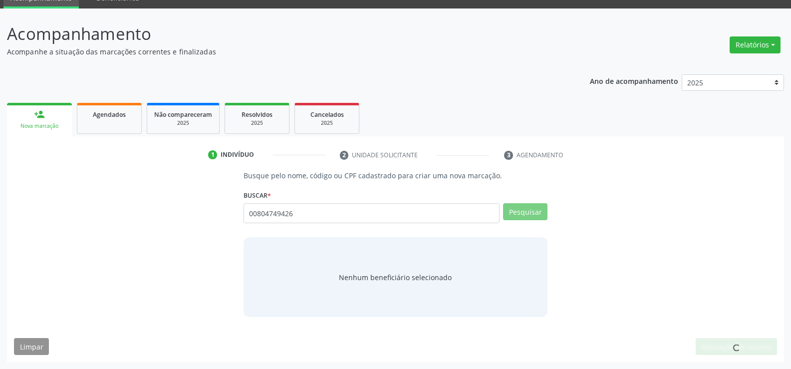
scroll to position [43, 0]
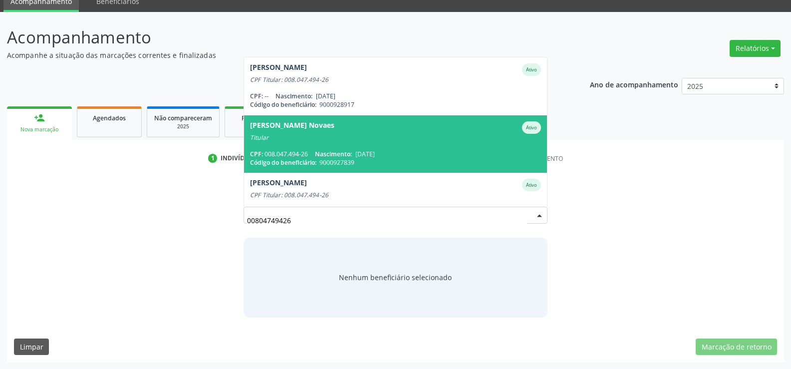
click at [309, 145] on span "[PERSON_NAME] Novaes Ativo Titular CPF: 008.047.494-26 Nascimento: [DATE] Códig…" at bounding box center [395, 143] width 303 height 57
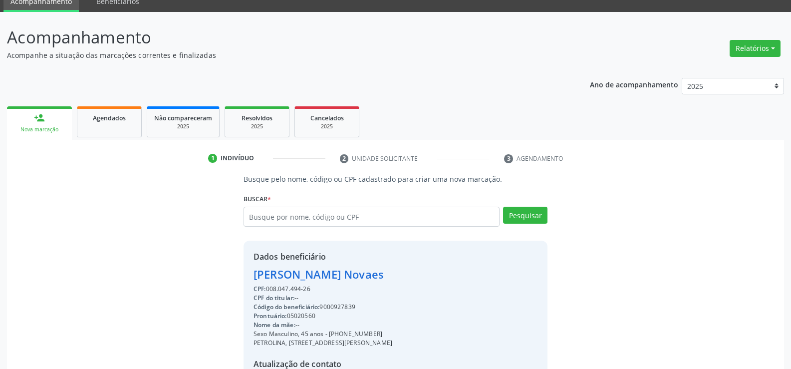
click at [320, 269] on div "[PERSON_NAME] Novaes" at bounding box center [322, 274] width 139 height 16
drag, startPoint x: 321, startPoint y: 287, endPoint x: 267, endPoint y: 286, distance: 53.4
click at [267, 286] on div "CPF: 008.047.494-26" at bounding box center [322, 288] width 139 height 9
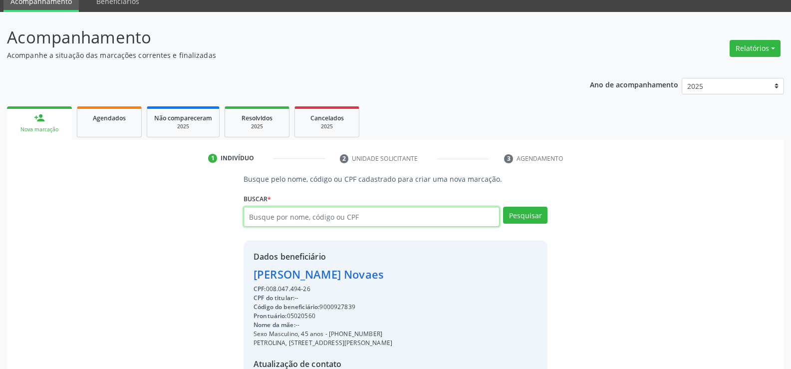
click at [338, 219] on input "text" at bounding box center [372, 217] width 256 height 20
paste input "008.047.494-26"
type input "008.047.494-26"
click at [521, 217] on button "Pesquisar" at bounding box center [525, 215] width 44 height 17
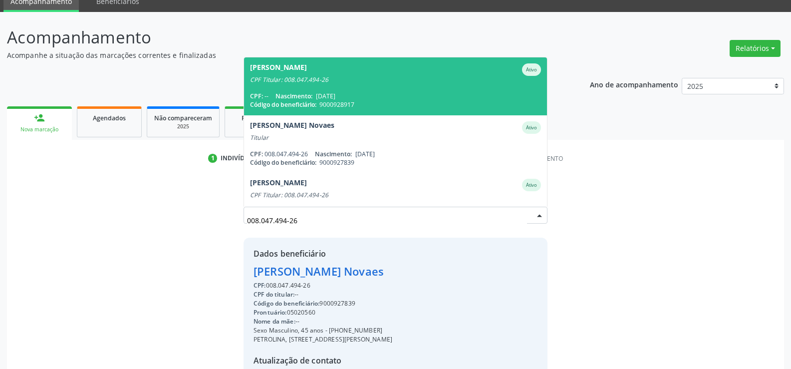
drag, startPoint x: 313, startPoint y: 89, endPoint x: 319, endPoint y: 109, distance: 20.8
click at [313, 89] on span "[PERSON_NAME] Ativo CPF Titular: 008.047.494-26 CPF: -- Nascimento: [DATE] Códi…" at bounding box center [395, 85] width 303 height 57
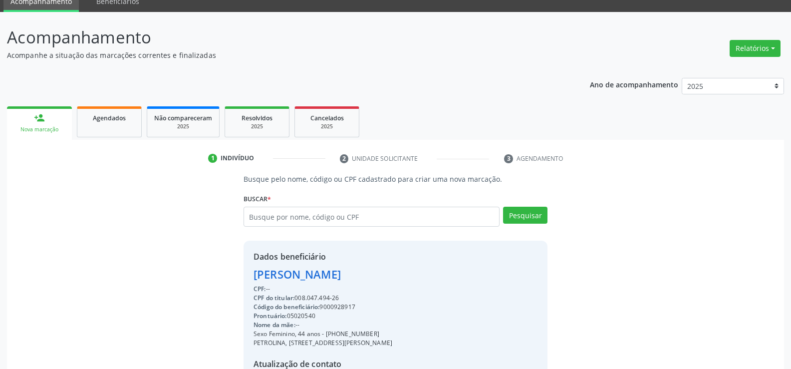
click at [329, 271] on div "[PERSON_NAME]" at bounding box center [322, 274] width 139 height 16
click at [308, 218] on input "text" at bounding box center [372, 217] width 256 height 20
type input "22493387449"
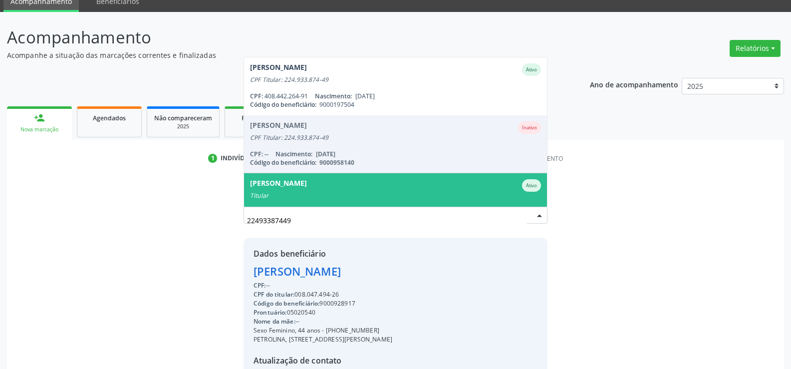
click at [297, 195] on div "Titular" at bounding box center [395, 196] width 291 height 8
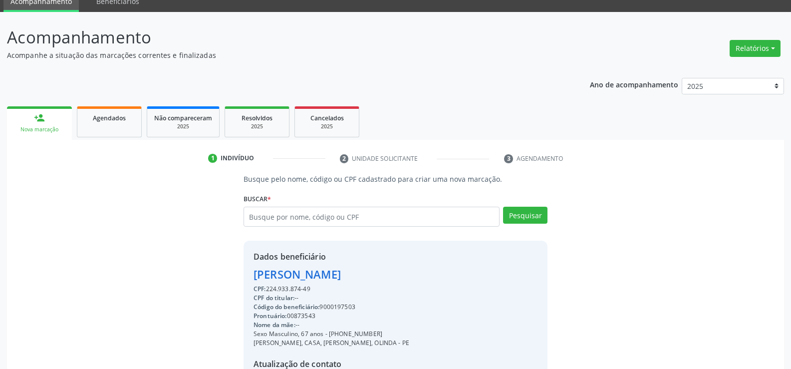
drag, startPoint x: 323, startPoint y: 290, endPoint x: 253, endPoint y: 276, distance: 71.7
click at [253, 276] on div "Dados beneficiário [PERSON_NAME] CPF: 224.933.874-49 CPF do titular: -- Código …" at bounding box center [331, 337] width 156 height 172
click at [276, 228] on div "[PERSON_NAME] [PERSON_NAME] CPF Titular: 224.933.874-49 CPF: 408.442.264-91 Nas…" at bounding box center [396, 220] width 304 height 27
click at [279, 223] on input "text" at bounding box center [372, 217] width 256 height 20
paste input "446.556.464-87"
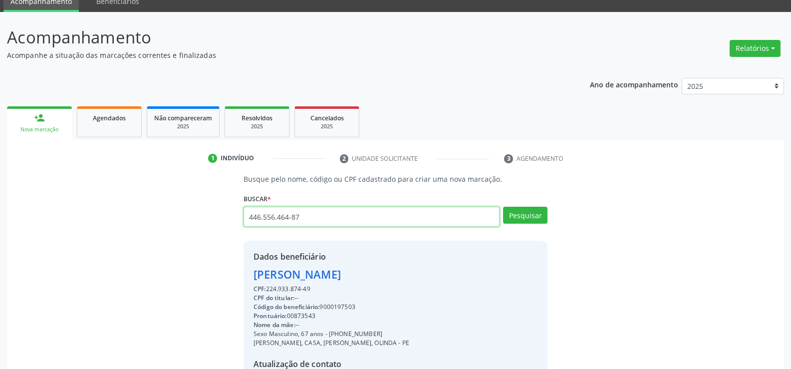
type input "446.556.464-87"
drag, startPoint x: 553, startPoint y: 223, endPoint x: 541, endPoint y: 219, distance: 12.8
click at [552, 223] on div "Busque pelo nome, código ou CPF cadastrado para criar uma nova marcação. [GEOGR…" at bounding box center [396, 303] width 318 height 258
click at [537, 217] on button "Pesquisar" at bounding box center [525, 215] width 44 height 17
type input "446.556.464-87"
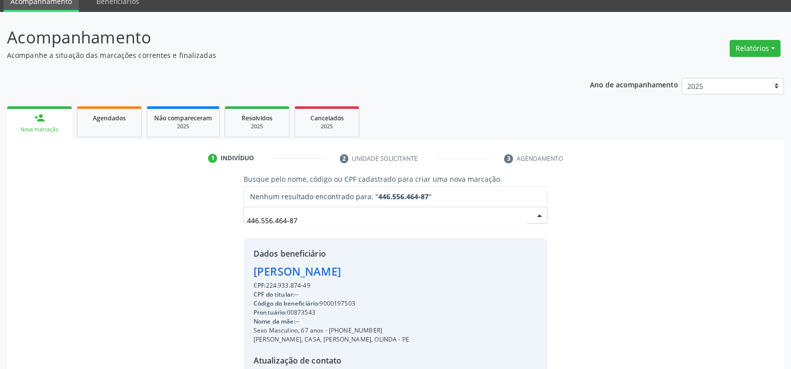
click at [414, 229] on input "446.556.464-87" at bounding box center [387, 220] width 280 height 20
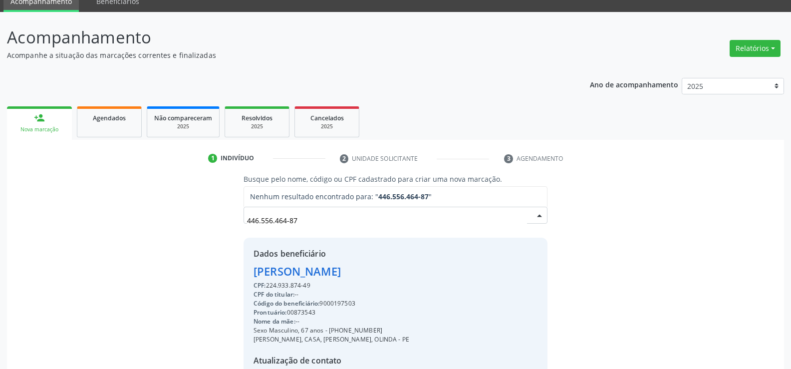
click at [414, 229] on input "446.556.464-87" at bounding box center [387, 220] width 280 height 20
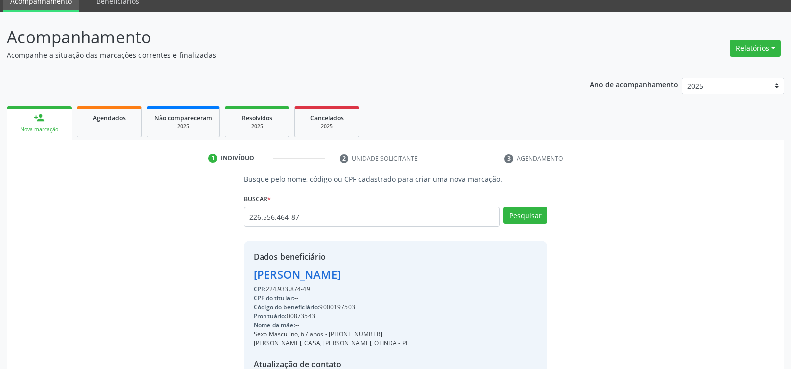
type input "226.556.464-87"
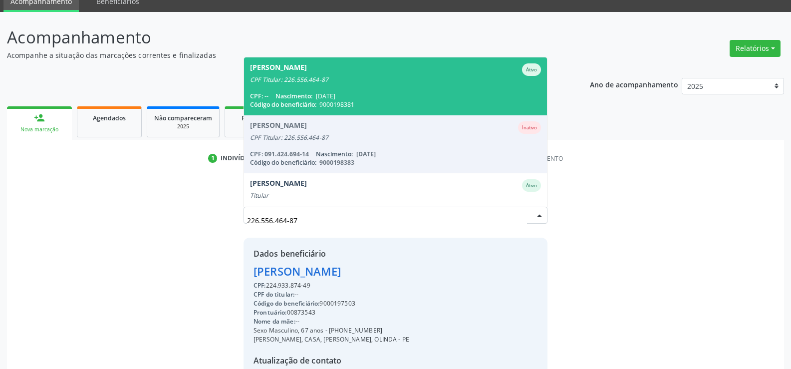
click at [307, 68] on div "[PERSON_NAME]" at bounding box center [278, 69] width 57 height 12
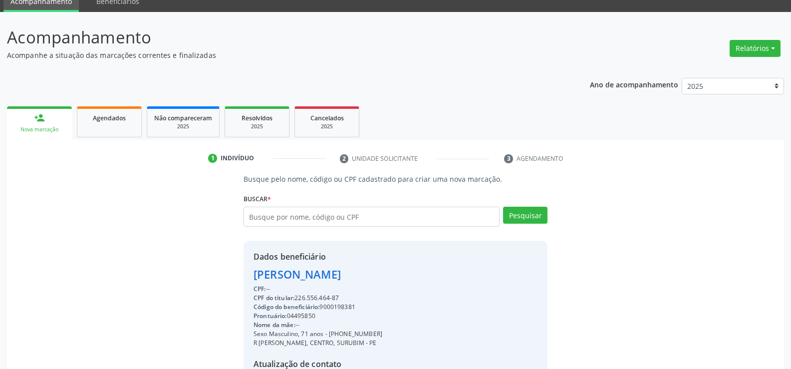
click at [346, 275] on div "[PERSON_NAME]" at bounding box center [317, 274] width 129 height 16
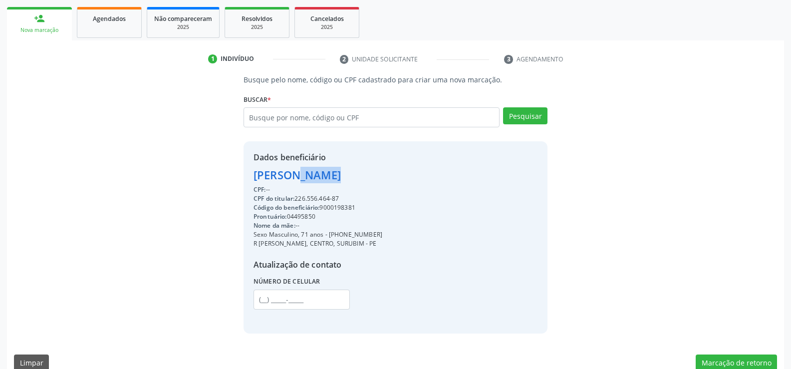
scroll to position [143, 0]
drag, startPoint x: 378, startPoint y: 233, endPoint x: 342, endPoint y: 233, distance: 35.4
click at [342, 233] on div "Sexo Masculino, 71 anos - [PHONE_NUMBER]" at bounding box center [317, 234] width 129 height 9
click at [306, 122] on input "text" at bounding box center [372, 117] width 256 height 20
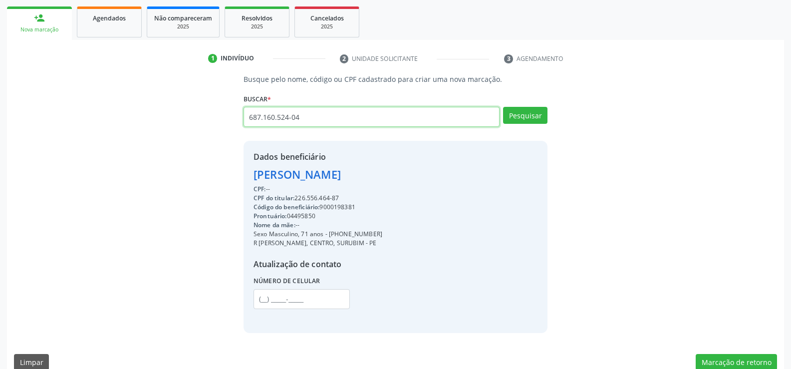
click at [306, 122] on input "687.160.524-04" at bounding box center [372, 117] width 256 height 20
type input "687.160.524-04"
click at [529, 116] on button "Pesquisar" at bounding box center [525, 115] width 44 height 17
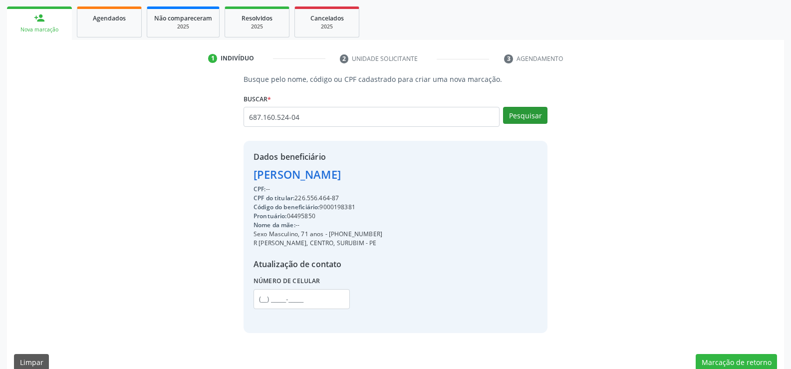
type input "687.160.524-04"
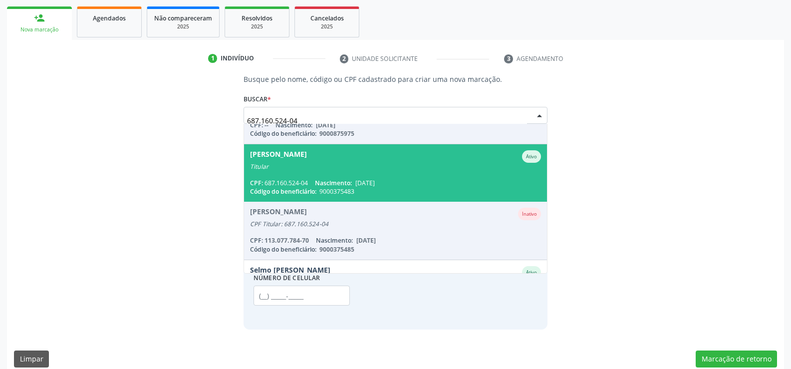
scroll to position [82, 0]
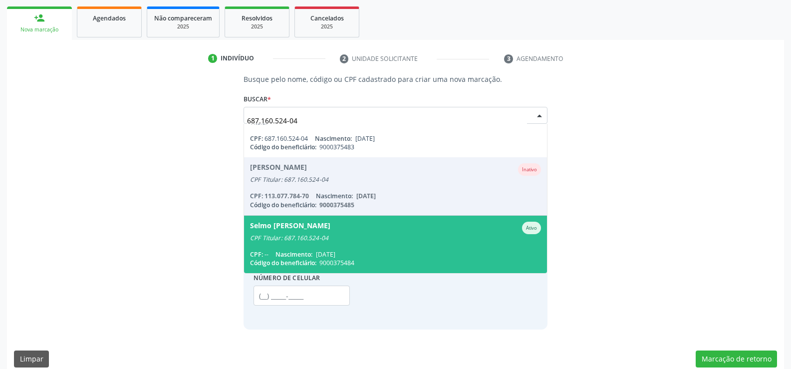
click at [299, 232] on div "Selmo [PERSON_NAME]" at bounding box center [290, 228] width 80 height 12
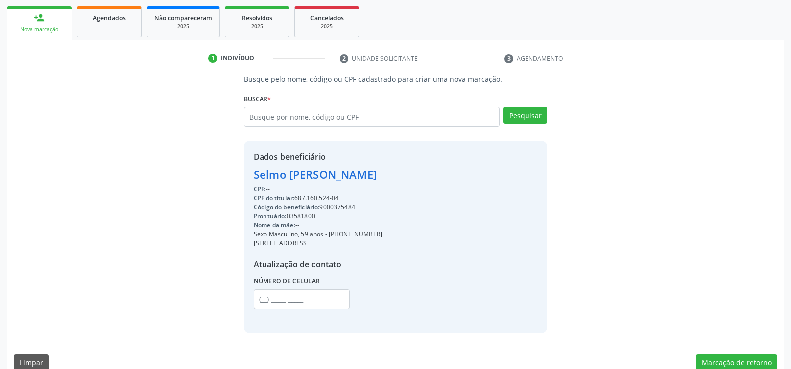
click at [330, 174] on div "Selmo [PERSON_NAME]" at bounding box center [317, 174] width 129 height 16
click at [330, 119] on input "text" at bounding box center [372, 117] width 256 height 20
type input "1"
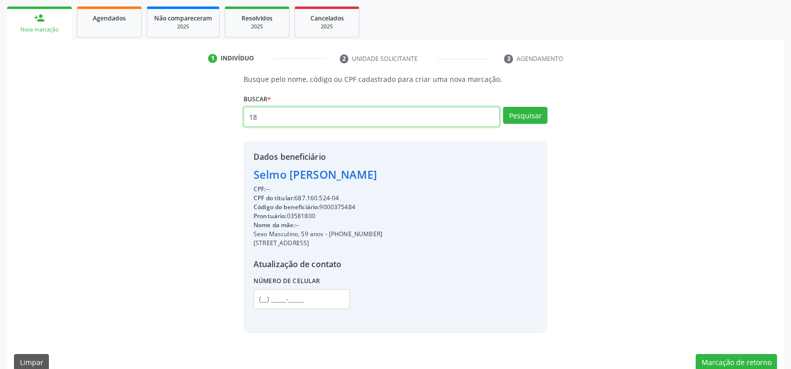
type input "1"
type input "818.842.304-15"
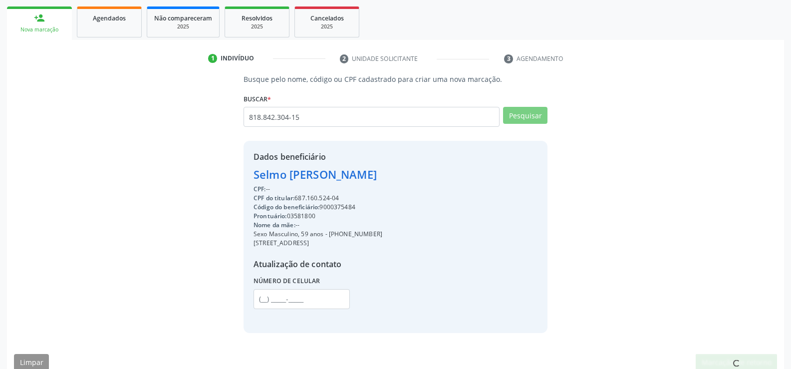
scroll to position [0, 0]
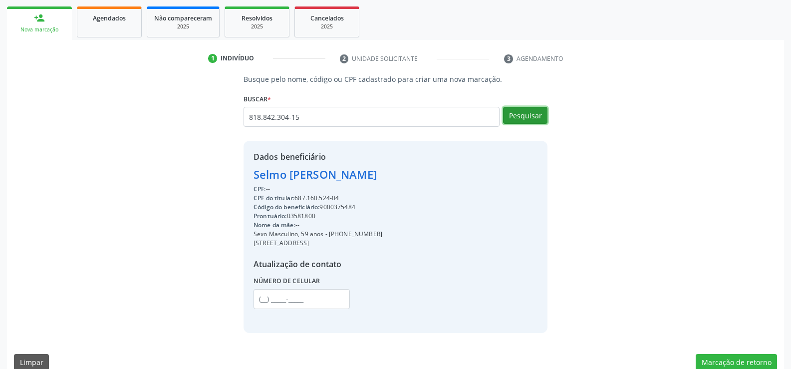
click at [506, 120] on button "Pesquisar" at bounding box center [525, 115] width 44 height 17
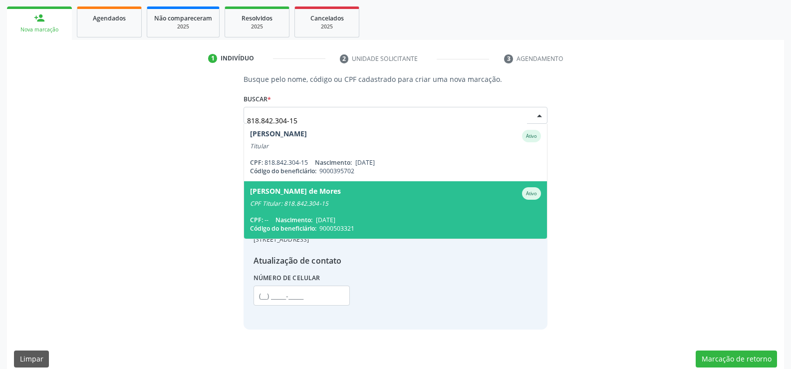
click at [283, 193] on div "[PERSON_NAME] de Mores" at bounding box center [295, 193] width 91 height 12
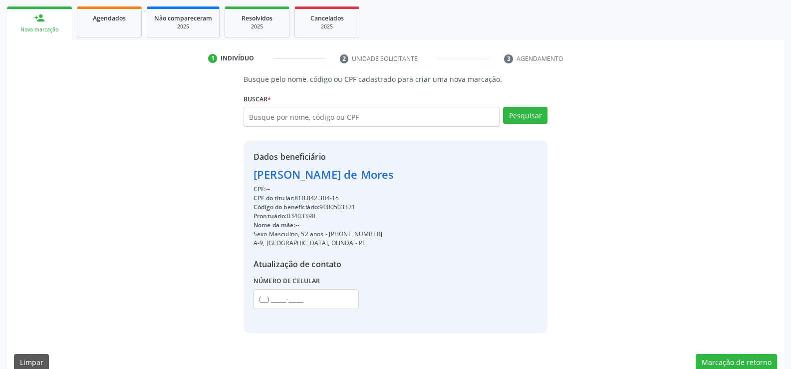
click at [394, 179] on div "[PERSON_NAME] de Mores" at bounding box center [323, 174] width 140 height 16
click at [275, 109] on input "text" at bounding box center [372, 117] width 256 height 20
type input "038.544.954-20"
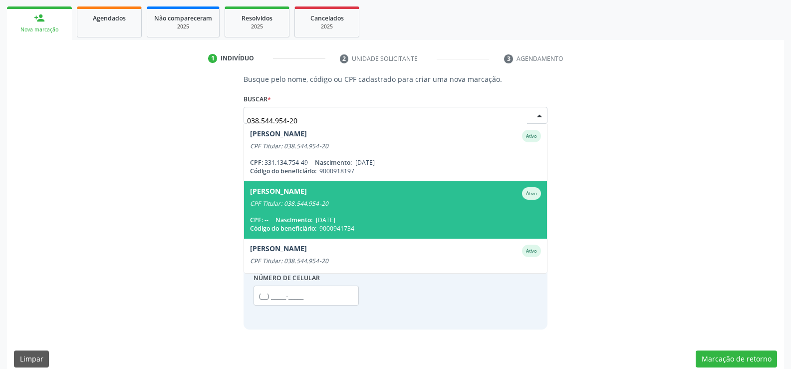
click at [306, 122] on input "038.544.954-20" at bounding box center [387, 120] width 280 height 20
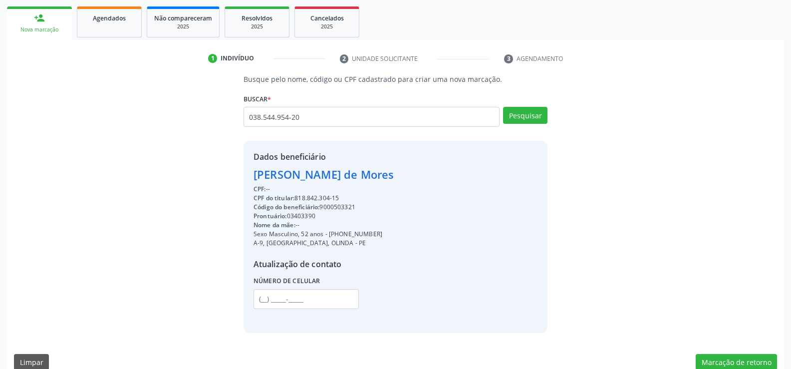
drag, startPoint x: 432, startPoint y: 175, endPoint x: 417, endPoint y: 174, distance: 15.0
click at [394, 174] on div "[PERSON_NAME] de Mores" at bounding box center [323, 174] width 140 height 16
click at [515, 112] on button "Pesquisar" at bounding box center [525, 115] width 44 height 17
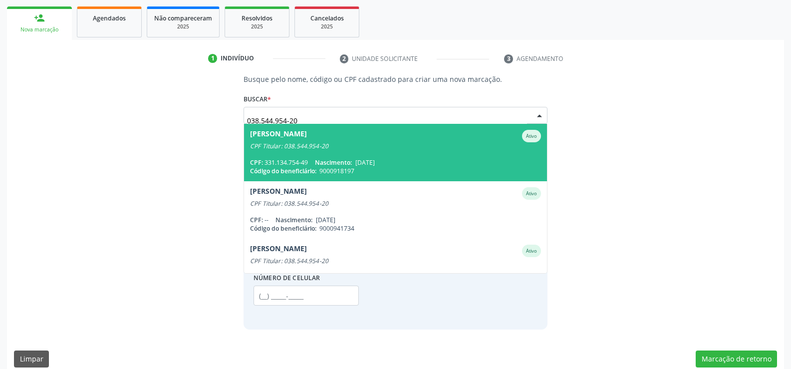
click at [355, 153] on span "[PERSON_NAME] CPF Titular: 038.544.954-20 CPF: 331.134.754-49 Nascimento: [DATE…" at bounding box center [395, 152] width 303 height 57
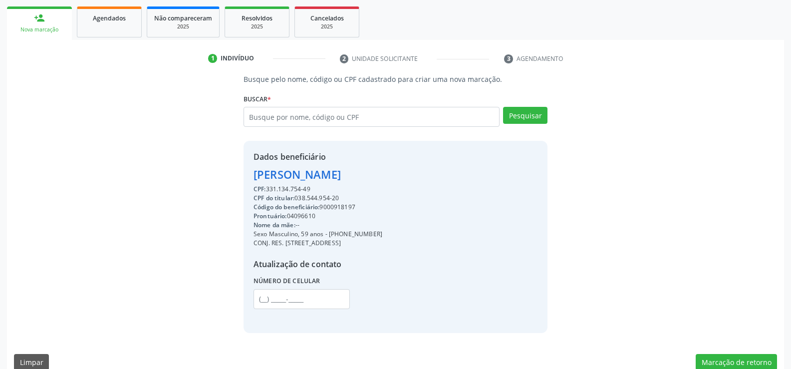
click at [359, 180] on div "[PERSON_NAME]" at bounding box center [317, 174] width 129 height 16
click at [359, 179] on div "[PERSON_NAME]" at bounding box center [317, 174] width 129 height 16
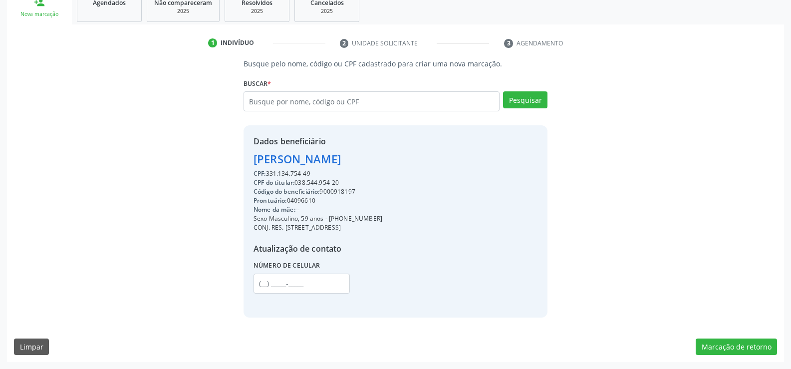
drag, startPoint x: 376, startPoint y: 219, endPoint x: 342, endPoint y: 218, distance: 34.0
click at [342, 218] on div "Sexo Masculino, 59 anos - [PHONE_NUMBER]" at bounding box center [317, 218] width 129 height 9
click at [284, 106] on input "text" at bounding box center [372, 101] width 256 height 20
click at [261, 100] on input "30129273449" at bounding box center [372, 101] width 256 height 20
type input "301.292.734-49"
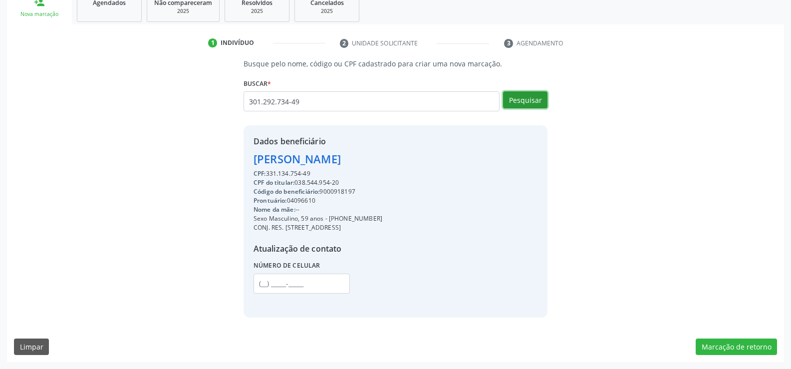
click at [528, 100] on button "Pesquisar" at bounding box center [525, 99] width 44 height 17
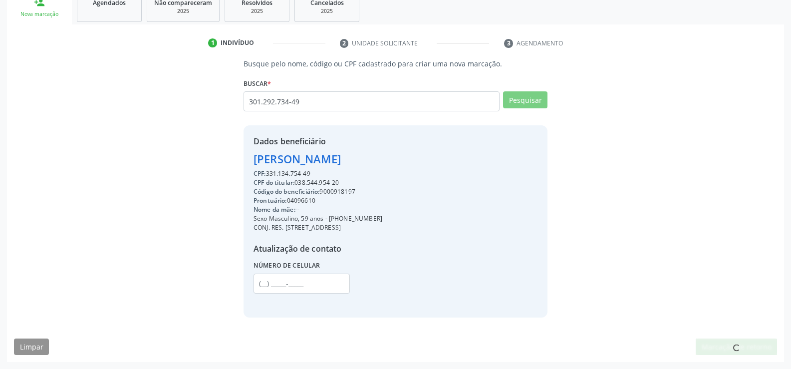
scroll to position [155, 0]
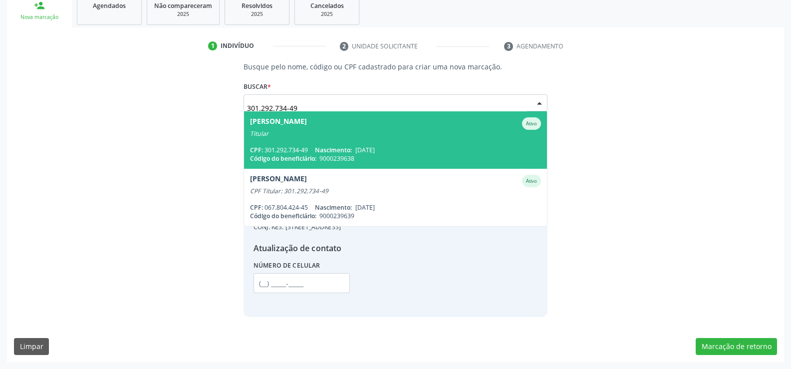
click at [363, 146] on span "[DATE]" at bounding box center [364, 150] width 19 height 8
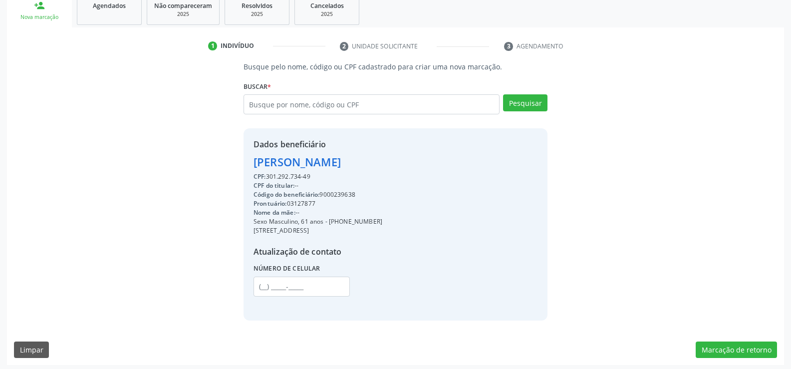
click at [338, 164] on div "[PERSON_NAME]" at bounding box center [317, 162] width 129 height 16
drag, startPoint x: 374, startPoint y: 221, endPoint x: 342, endPoint y: 221, distance: 31.9
click at [342, 221] on div "Sexo Masculino, 61 anos - [PHONE_NUMBER]" at bounding box center [317, 221] width 129 height 9
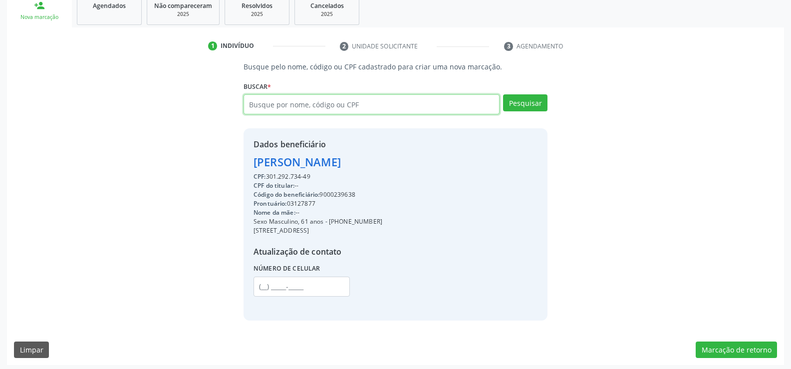
click at [316, 109] on input "text" at bounding box center [372, 104] width 256 height 20
type input "732.141.324-15"
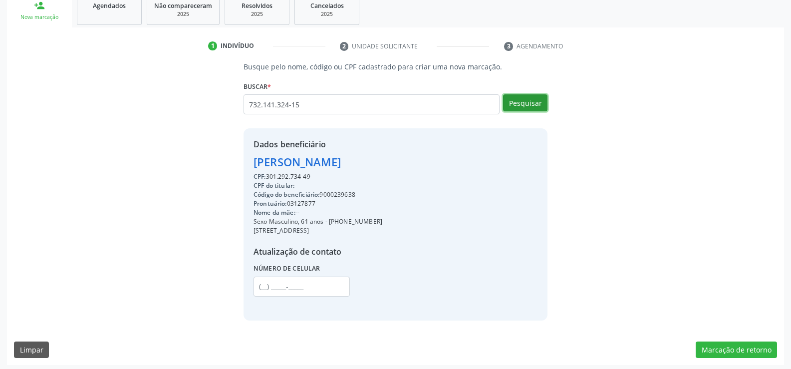
click at [519, 95] on button "Pesquisar" at bounding box center [525, 102] width 44 height 17
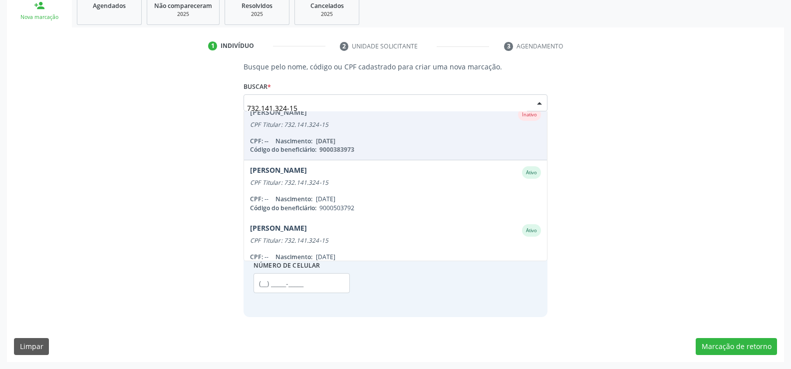
scroll to position [81, 0]
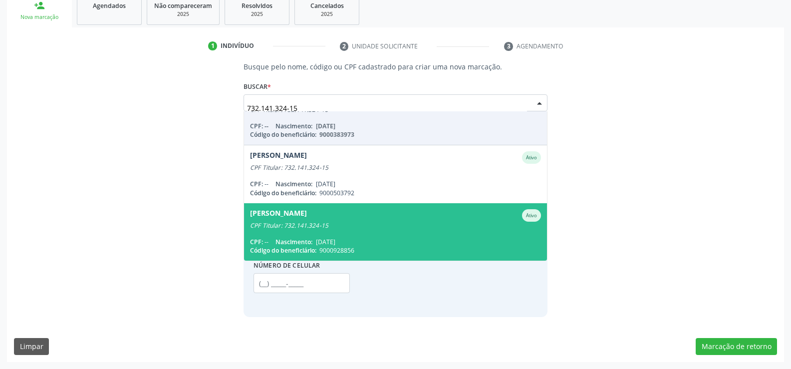
click at [307, 219] on div "[PERSON_NAME]" at bounding box center [278, 215] width 57 height 12
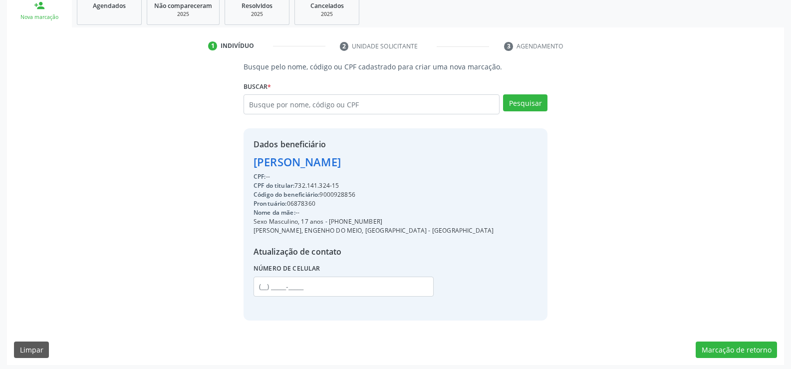
click at [352, 157] on div "[PERSON_NAME]" at bounding box center [373, 162] width 240 height 16
drag, startPoint x: 377, startPoint y: 218, endPoint x: 341, endPoint y: 221, distance: 36.1
click at [341, 221] on div "Sexo Masculino, 17 anos - [PHONE_NUMBER]" at bounding box center [373, 221] width 240 height 9
